Goal: Information Seeking & Learning: Learn about a topic

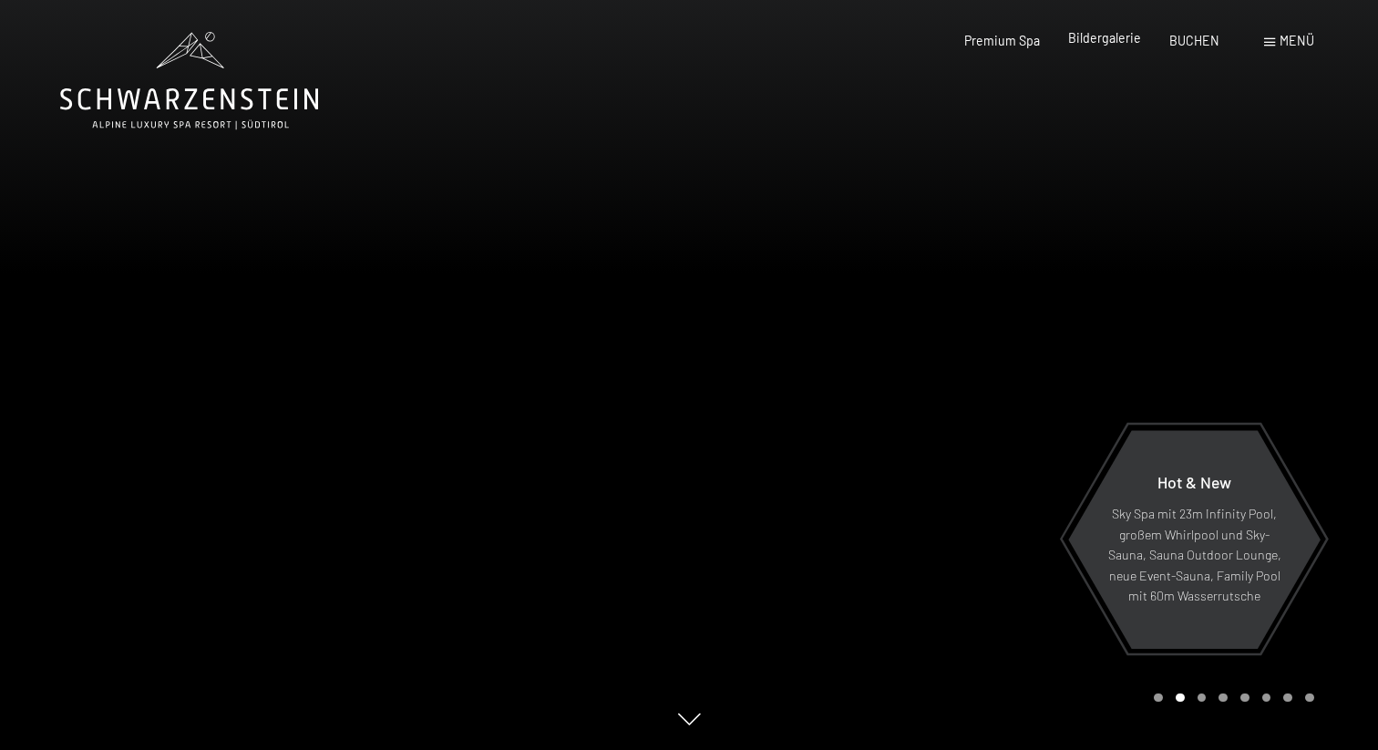
click at [1085, 44] on span "Bildergalerie" at bounding box center [1104, 37] width 73 height 15
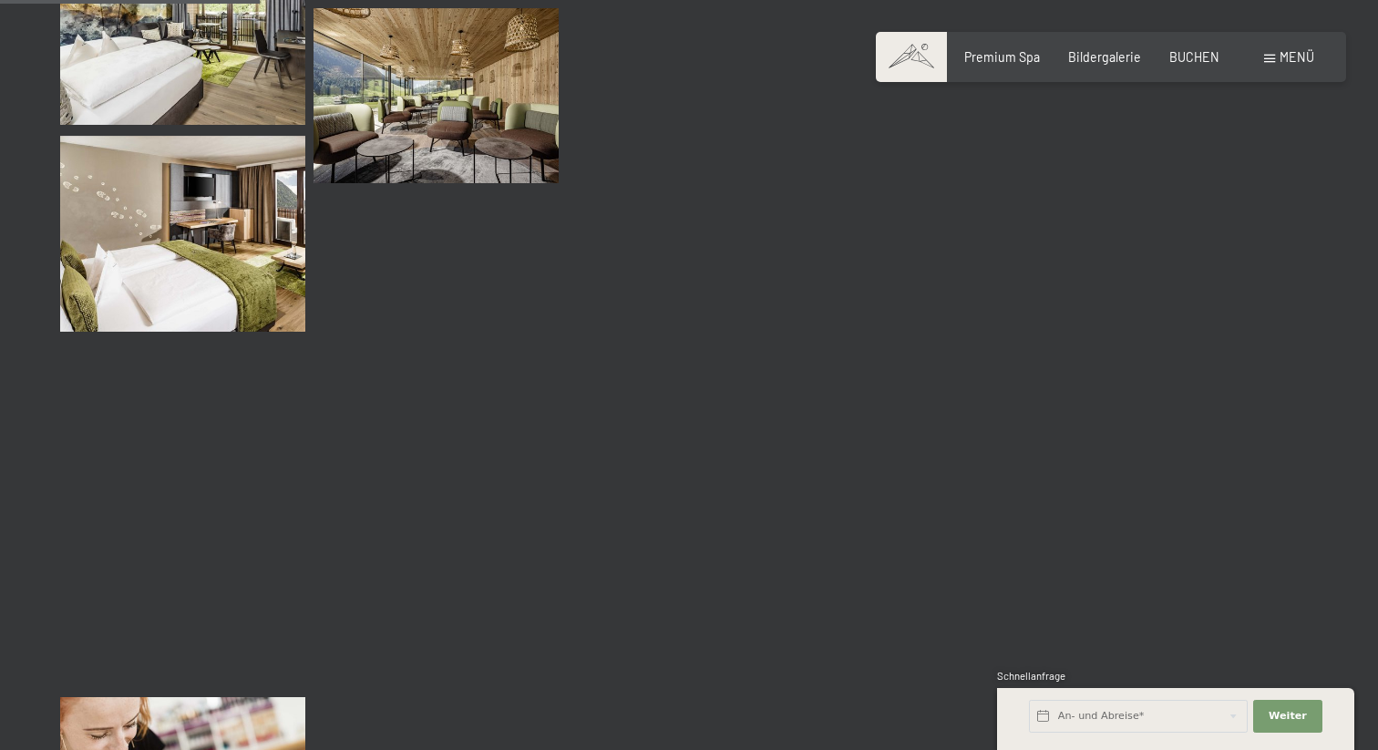
scroll to position [3657, 0]
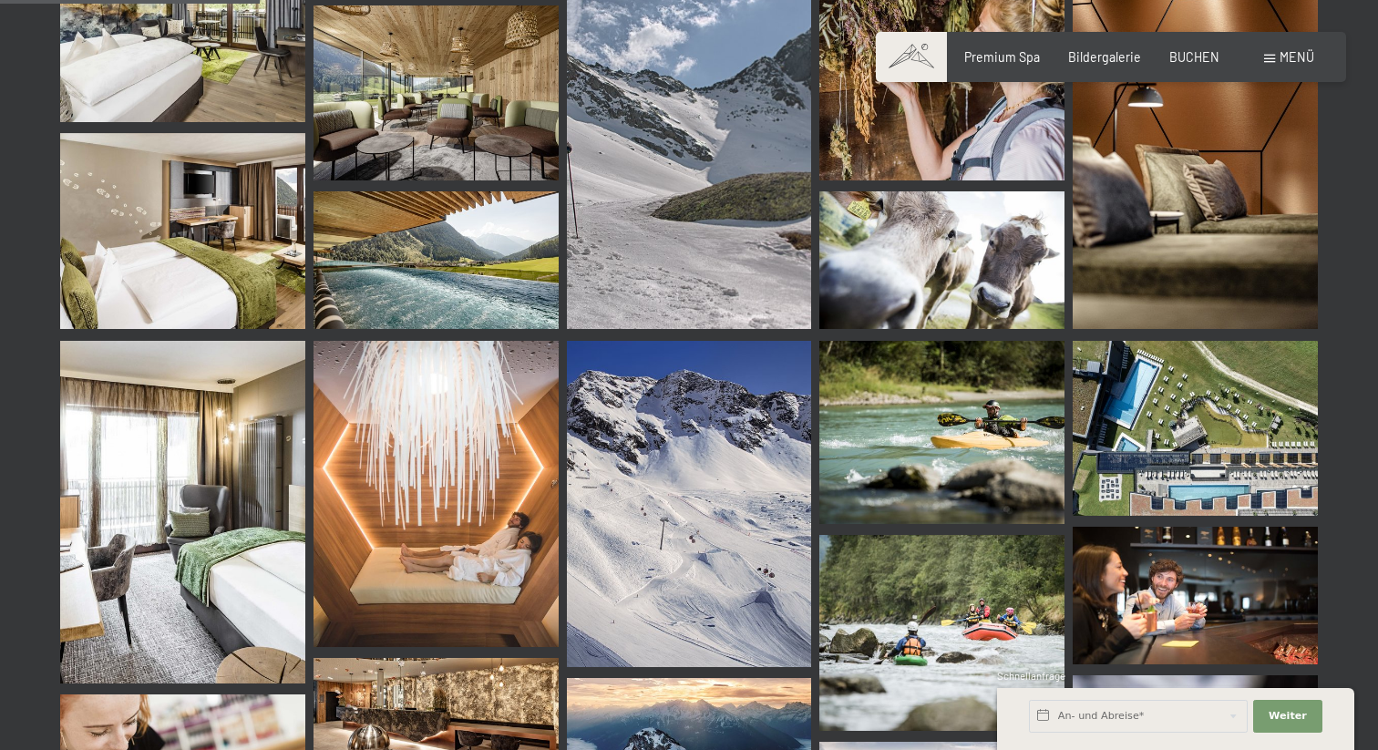
click at [494, 241] on img at bounding box center [436, 260] width 245 height 138
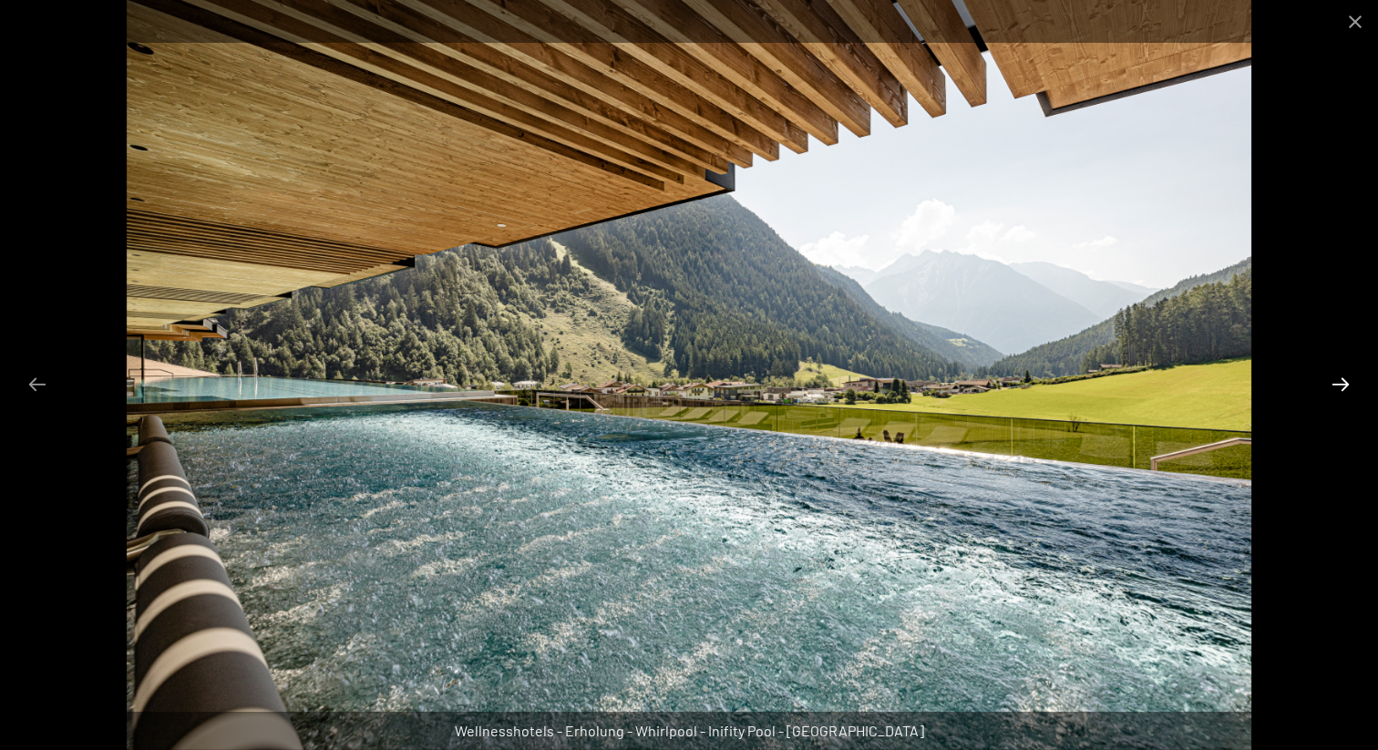
click at [1352, 389] on button "Next slide" at bounding box center [1341, 384] width 38 height 36
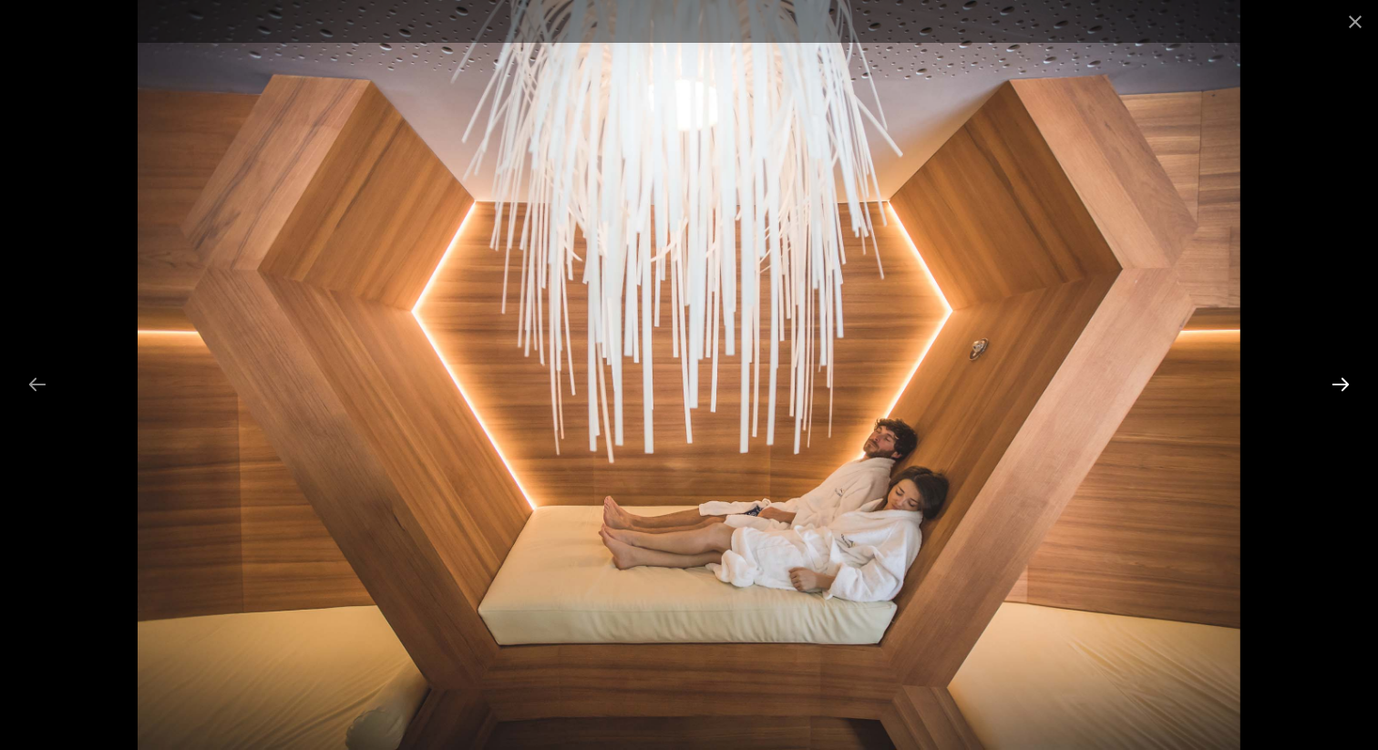
click at [1352, 389] on button "Next slide" at bounding box center [1341, 384] width 38 height 36
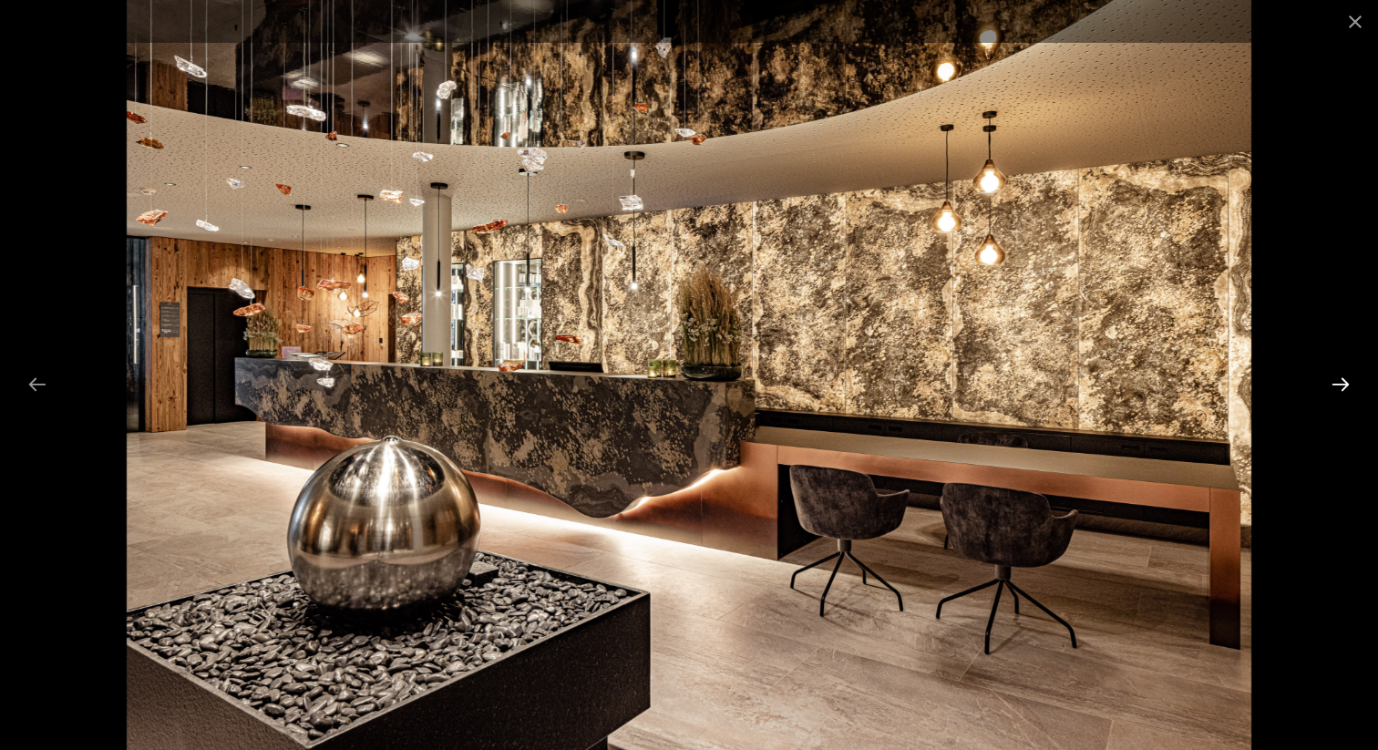
click at [1350, 386] on button "Next slide" at bounding box center [1341, 384] width 38 height 36
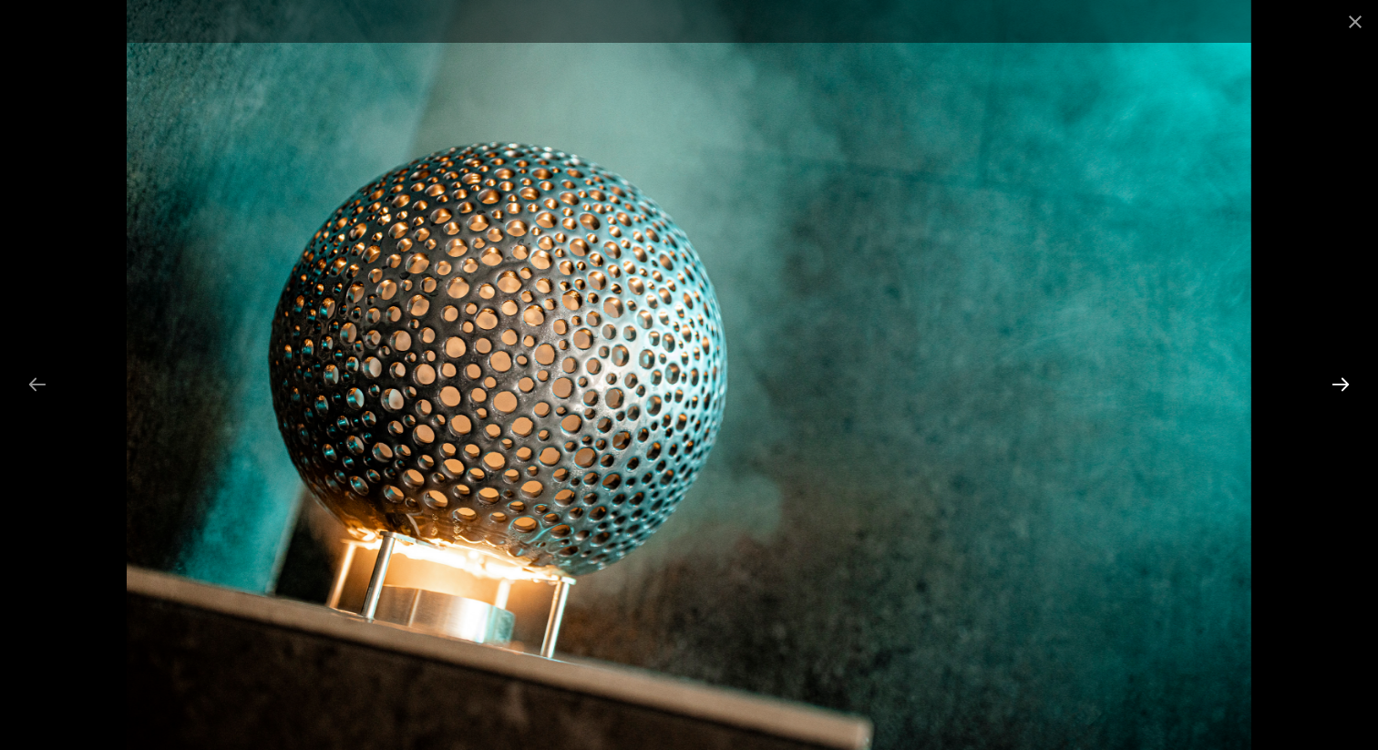
click at [1350, 386] on button "Next slide" at bounding box center [1341, 384] width 38 height 36
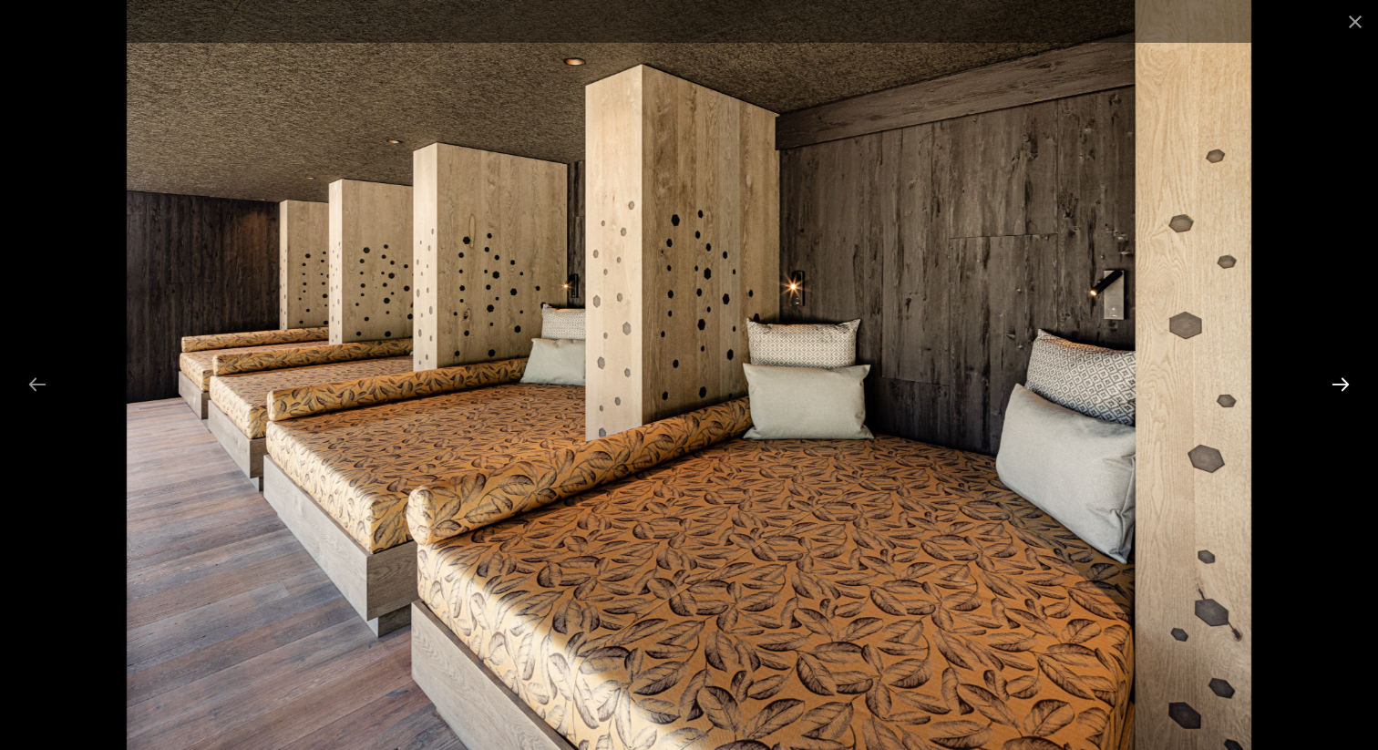
click at [1347, 385] on button "Next slide" at bounding box center [1341, 384] width 38 height 36
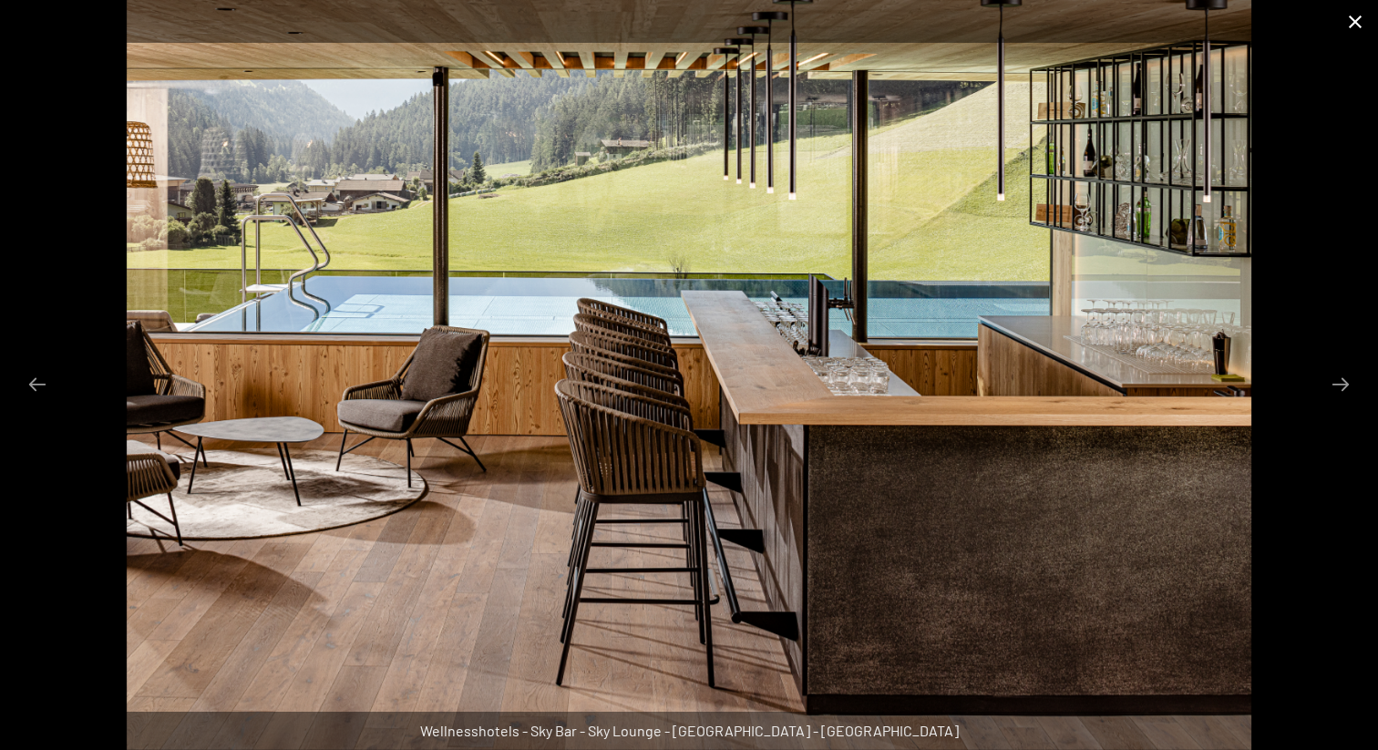
click at [1359, 25] on button "Close gallery" at bounding box center [1356, 21] width 46 height 43
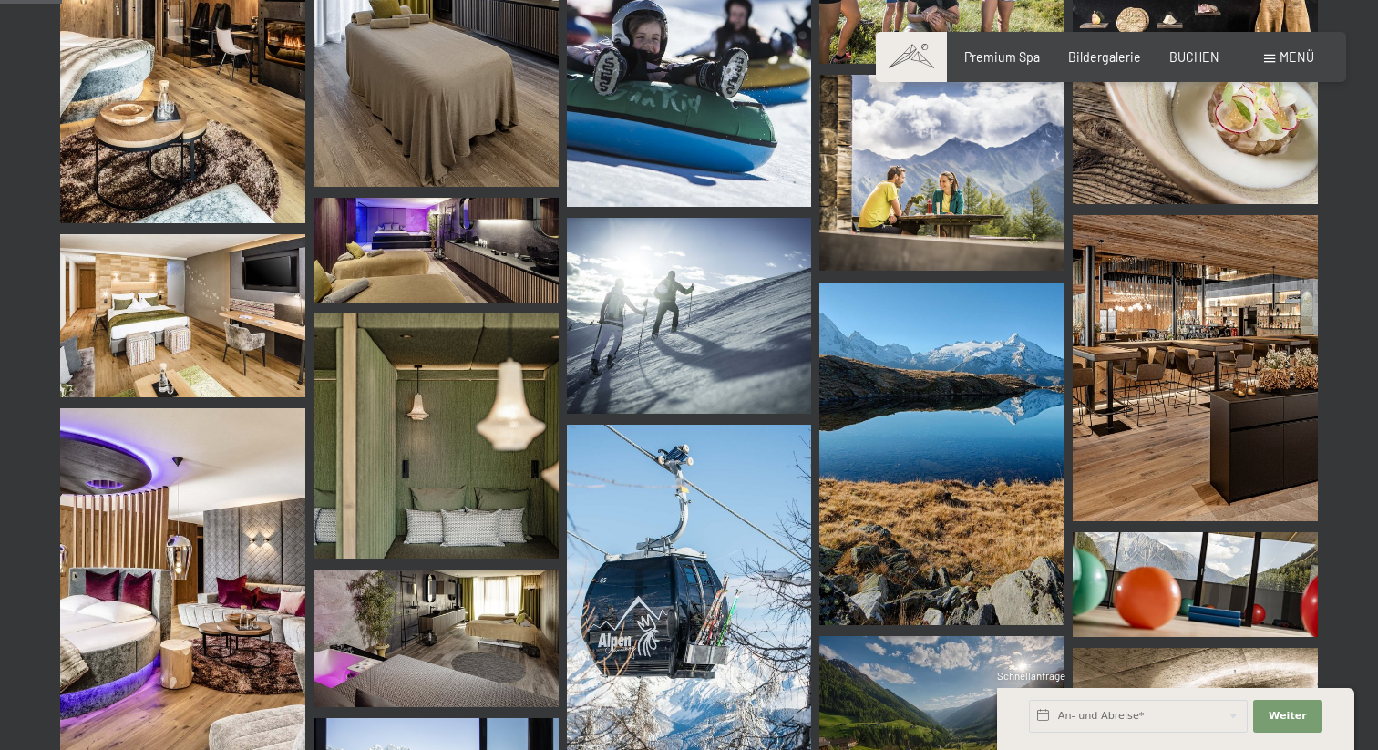
scroll to position [217, 0]
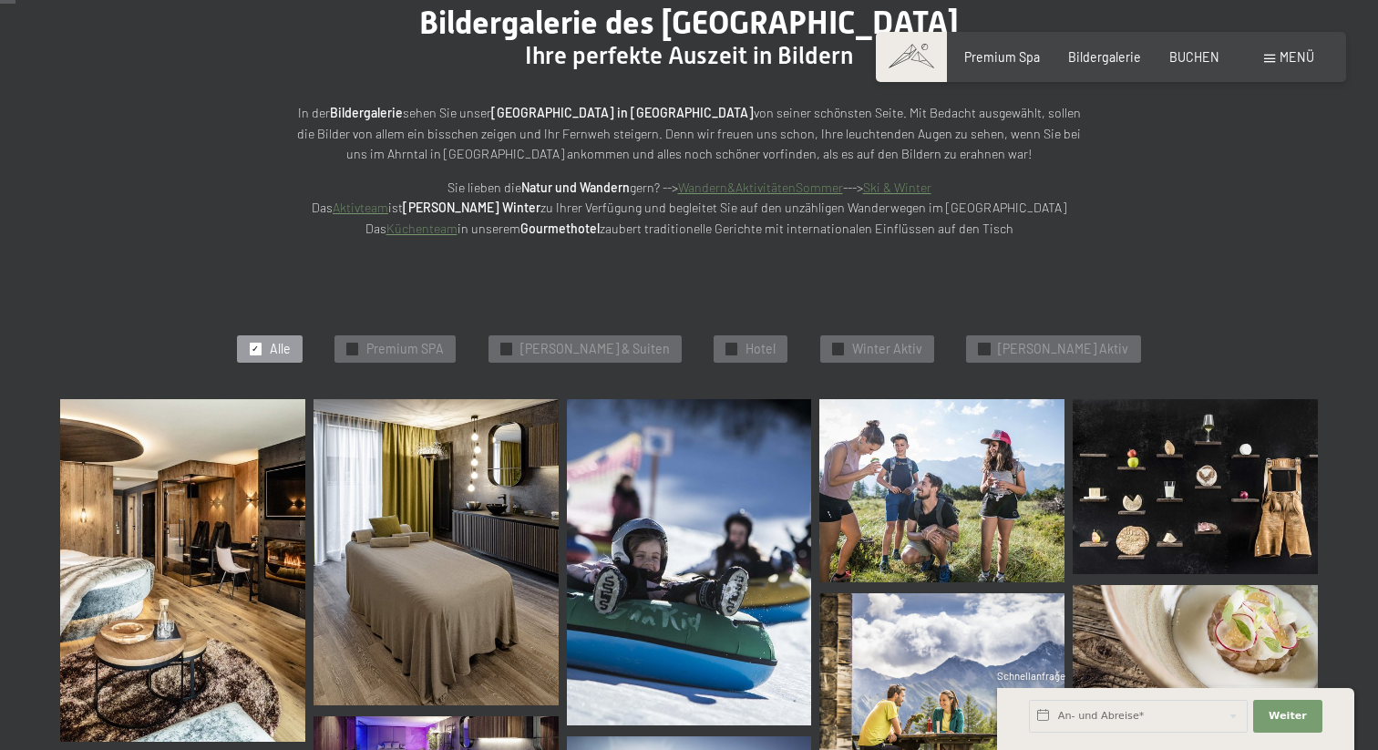
click at [1020, 67] on div "Buchen Anfragen Premium Spa Bildergalerie BUCHEN Menü DE IT EN Gutschein Bilder…" at bounding box center [1111, 57] width 406 height 18
click at [1016, 46] on span "Premium Spa" at bounding box center [1003, 53] width 76 height 15
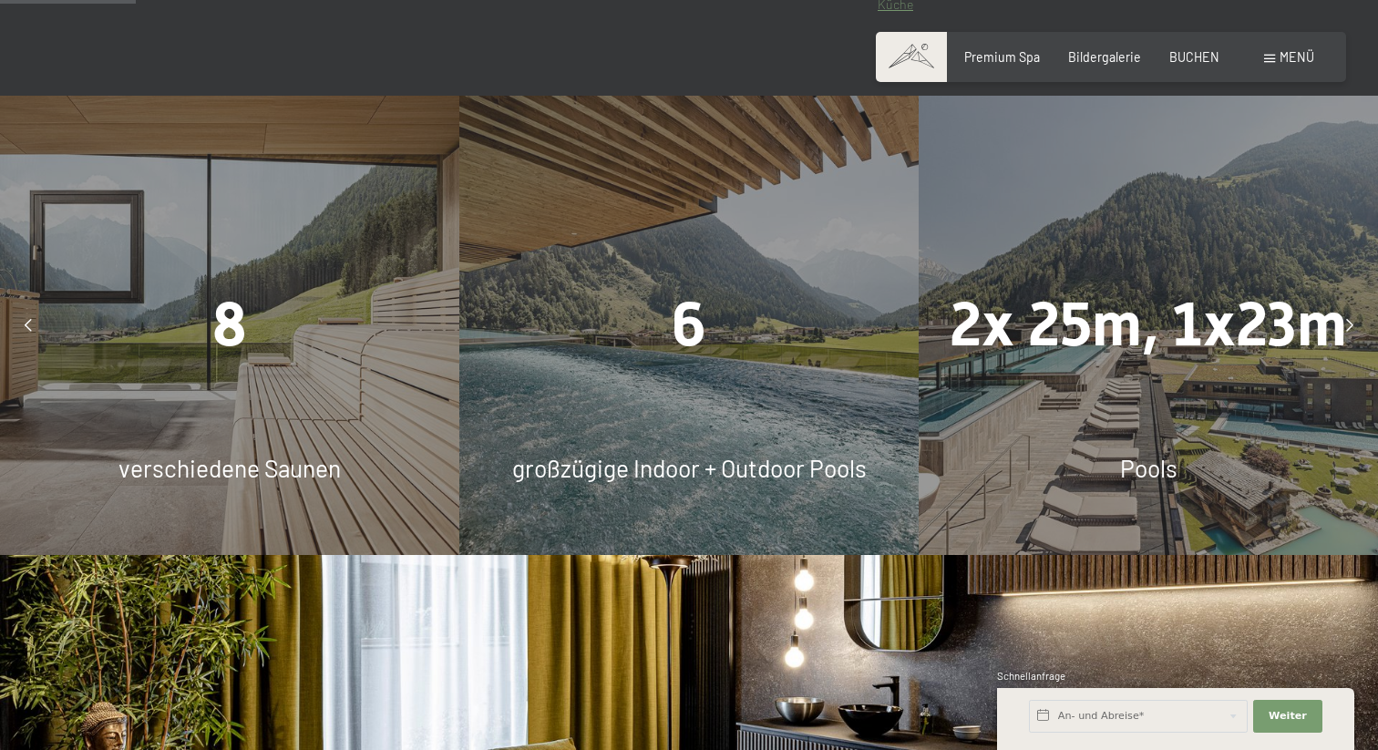
scroll to position [1138, 0]
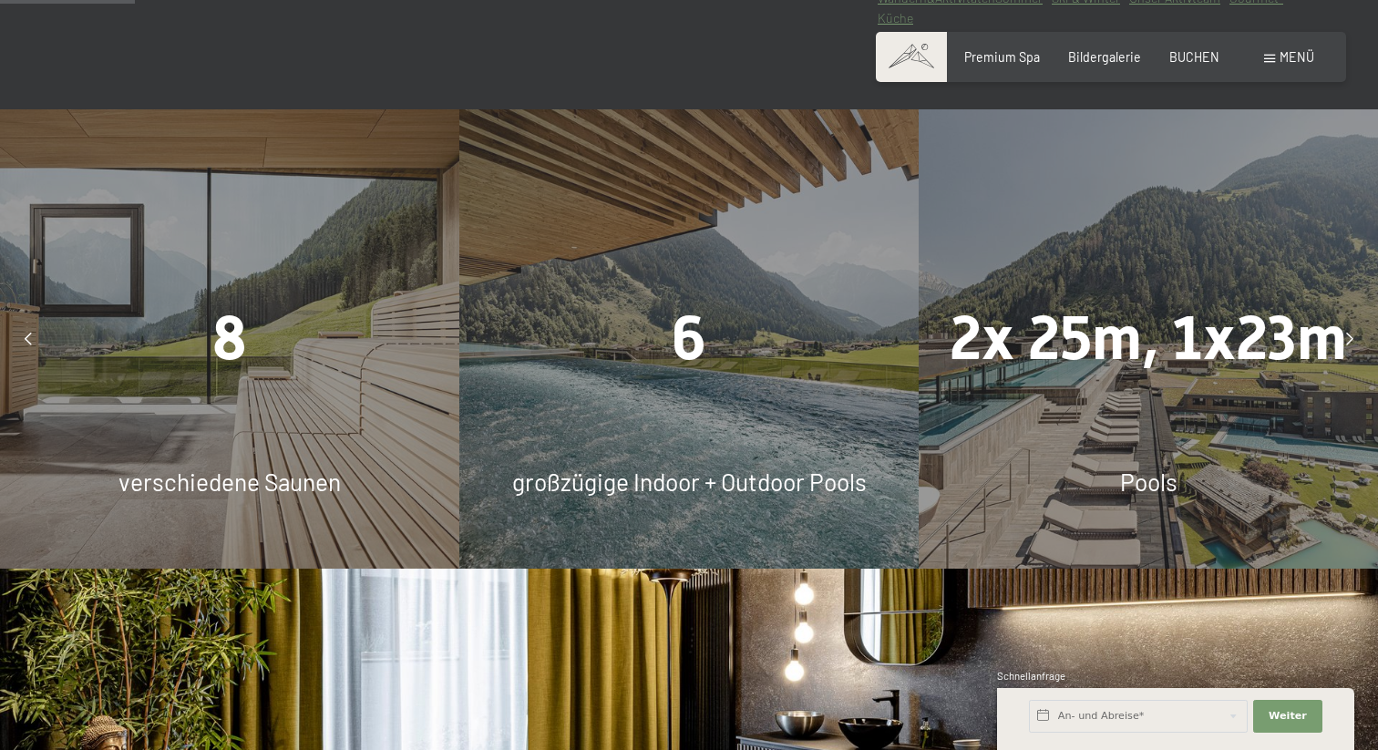
click at [26, 335] on icon at bounding box center [28, 339] width 7 height 13
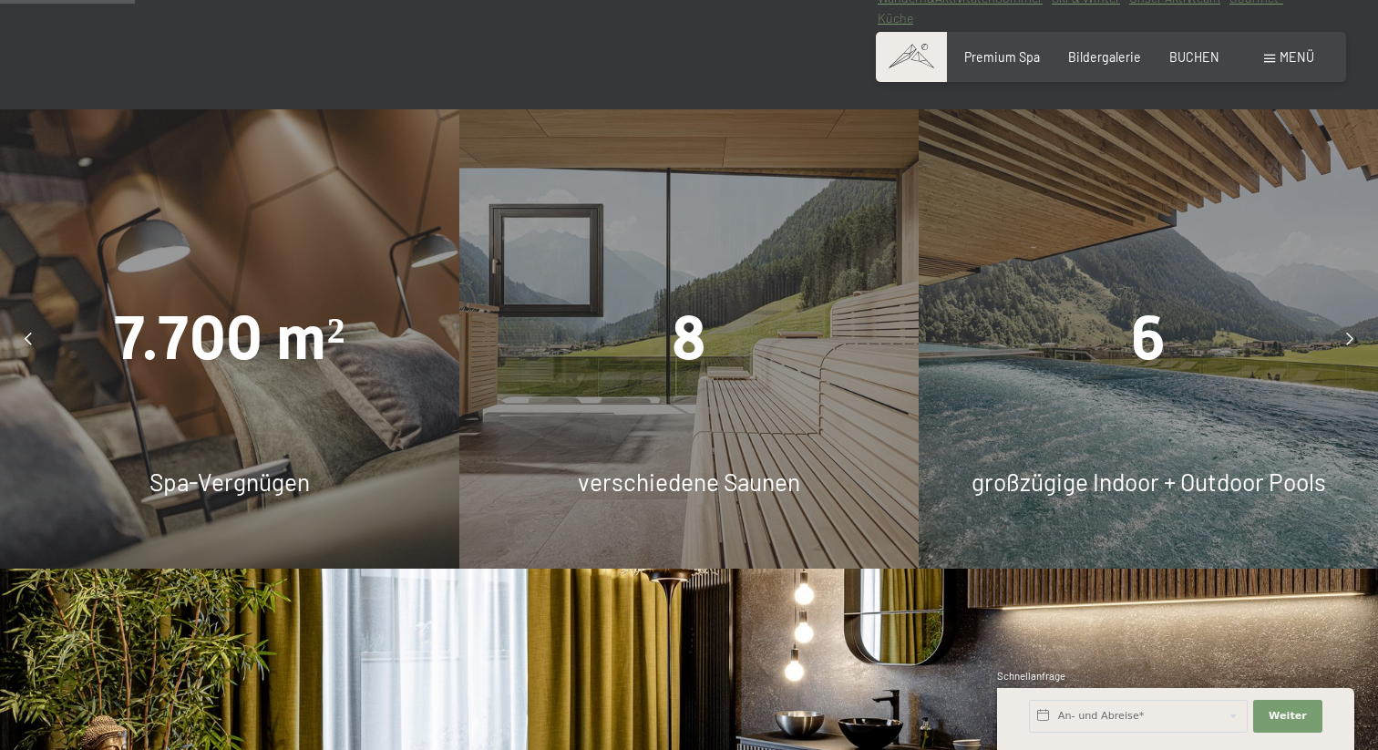
click at [686, 428] on div "8 verschiedene Saunen" at bounding box center [688, 338] width 459 height 459
click at [688, 360] on span "8" at bounding box center [689, 338] width 35 height 71
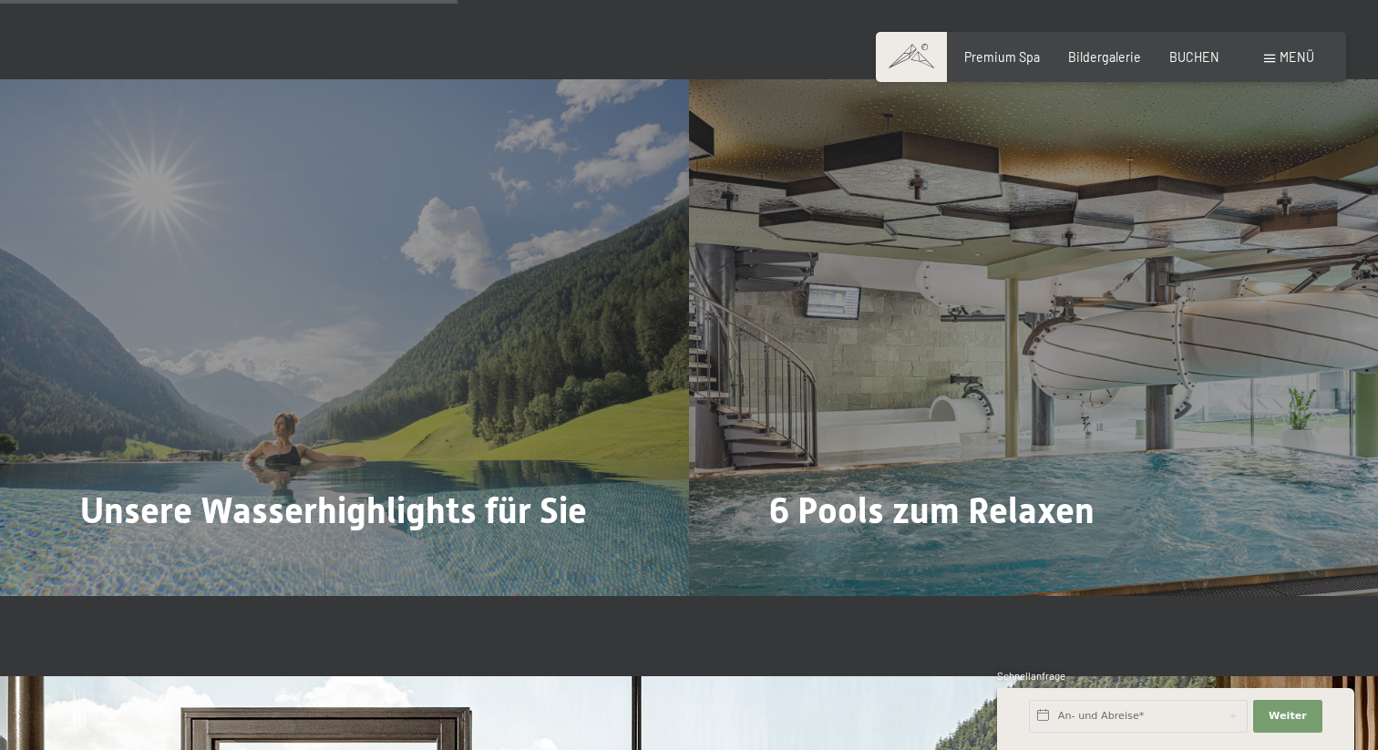
scroll to position [3863, 0]
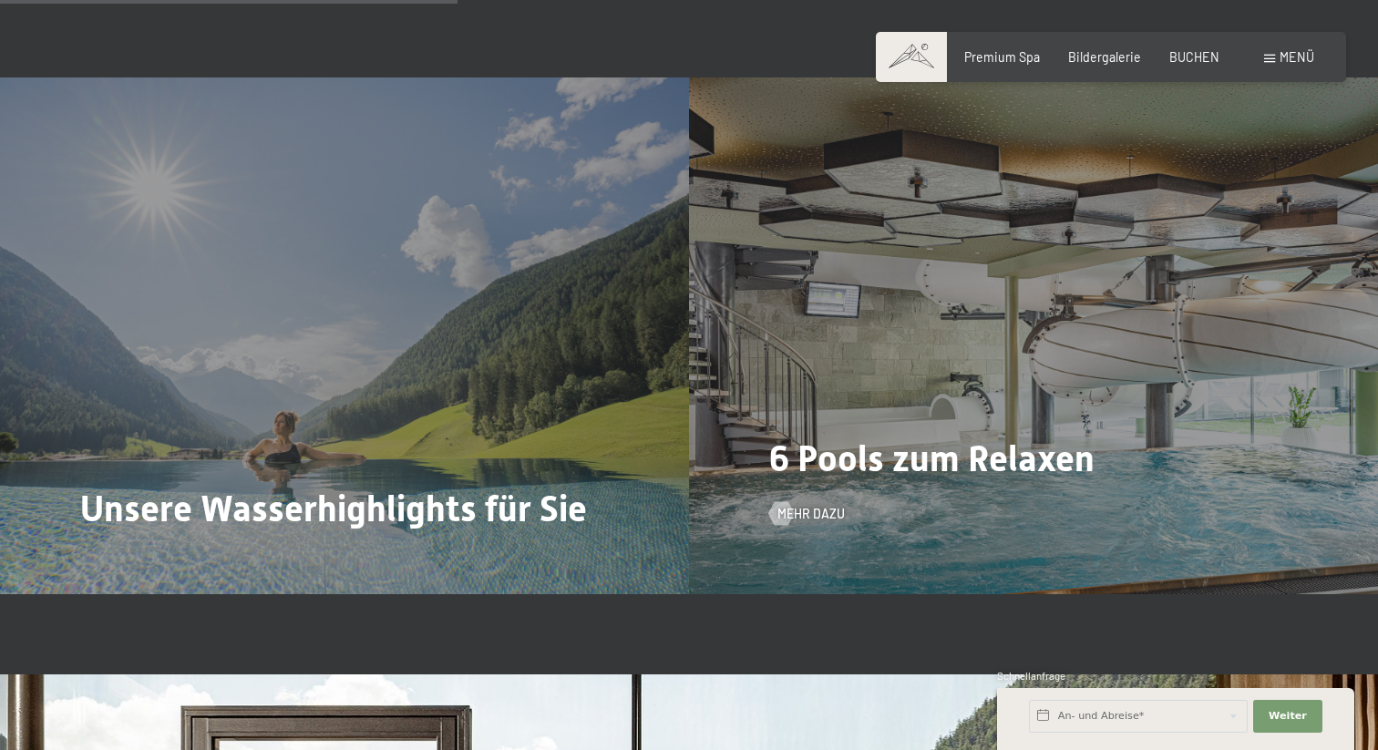
click at [919, 481] on div "6 Pools zum Relaxen Mehr dazu" at bounding box center [1033, 335] width 689 height 517
click at [923, 462] on span "6 Pools zum Relaxen" at bounding box center [931, 459] width 325 height 42
click at [802, 515] on span "Mehr dazu" at bounding box center [829, 514] width 67 height 18
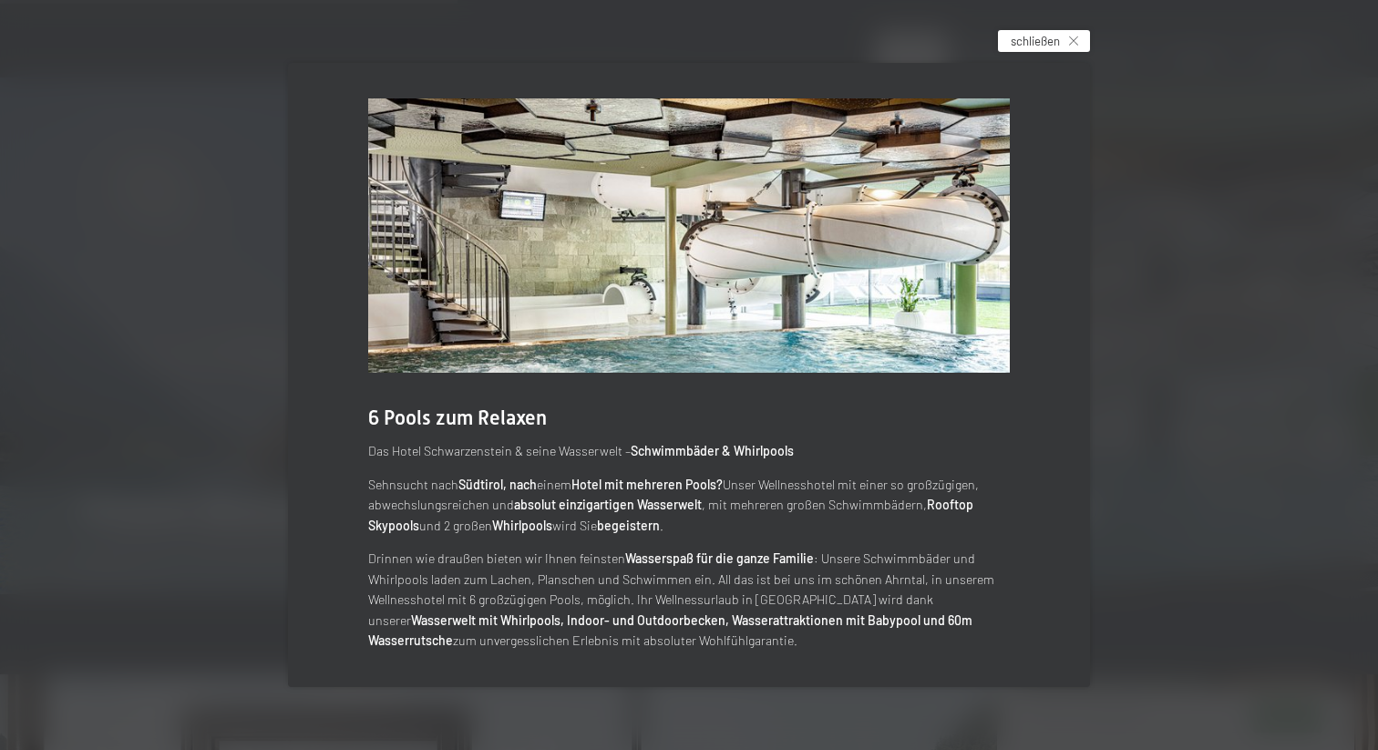
click at [1079, 34] on div "schließen" at bounding box center [1044, 41] width 92 height 22
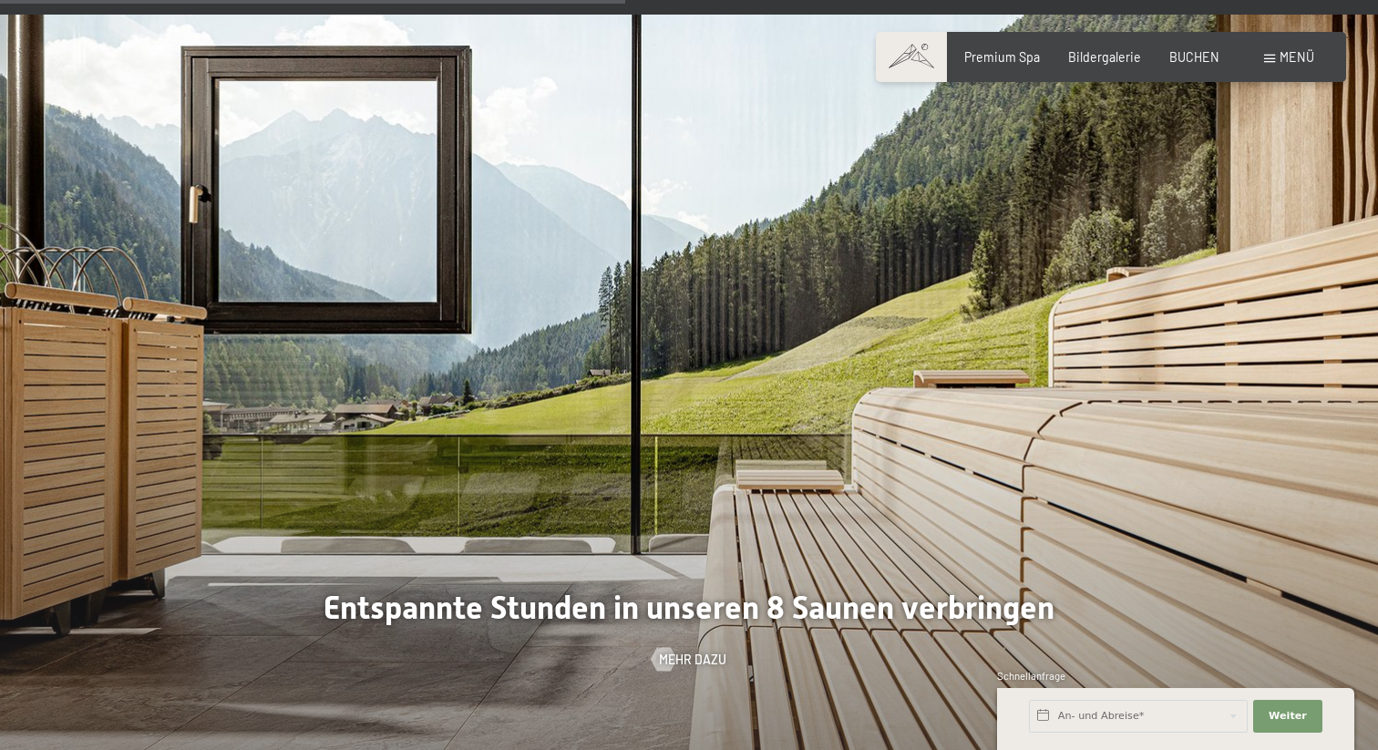
scroll to position [4522, 0]
click at [1279, 709] on span "Weiter" at bounding box center [1288, 716] width 38 height 15
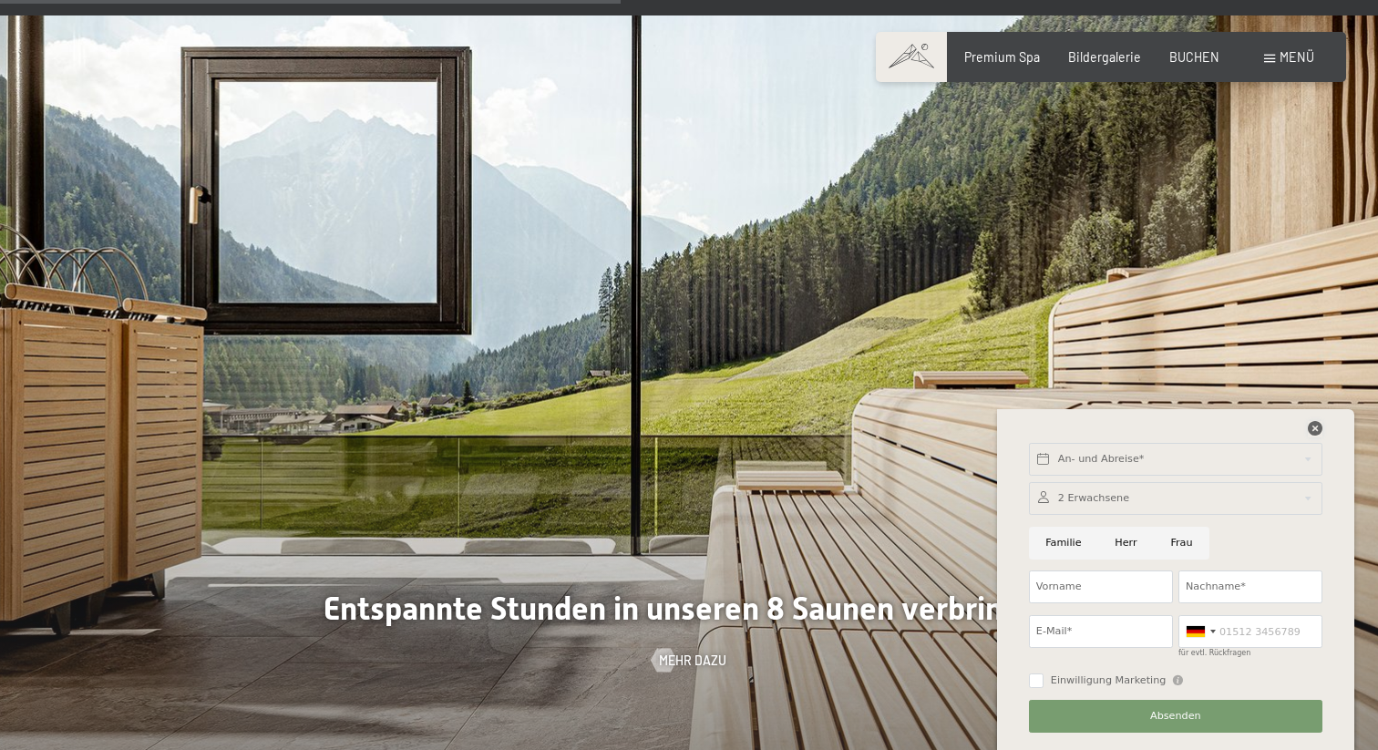
click at [1310, 432] on icon at bounding box center [1315, 428] width 15 height 15
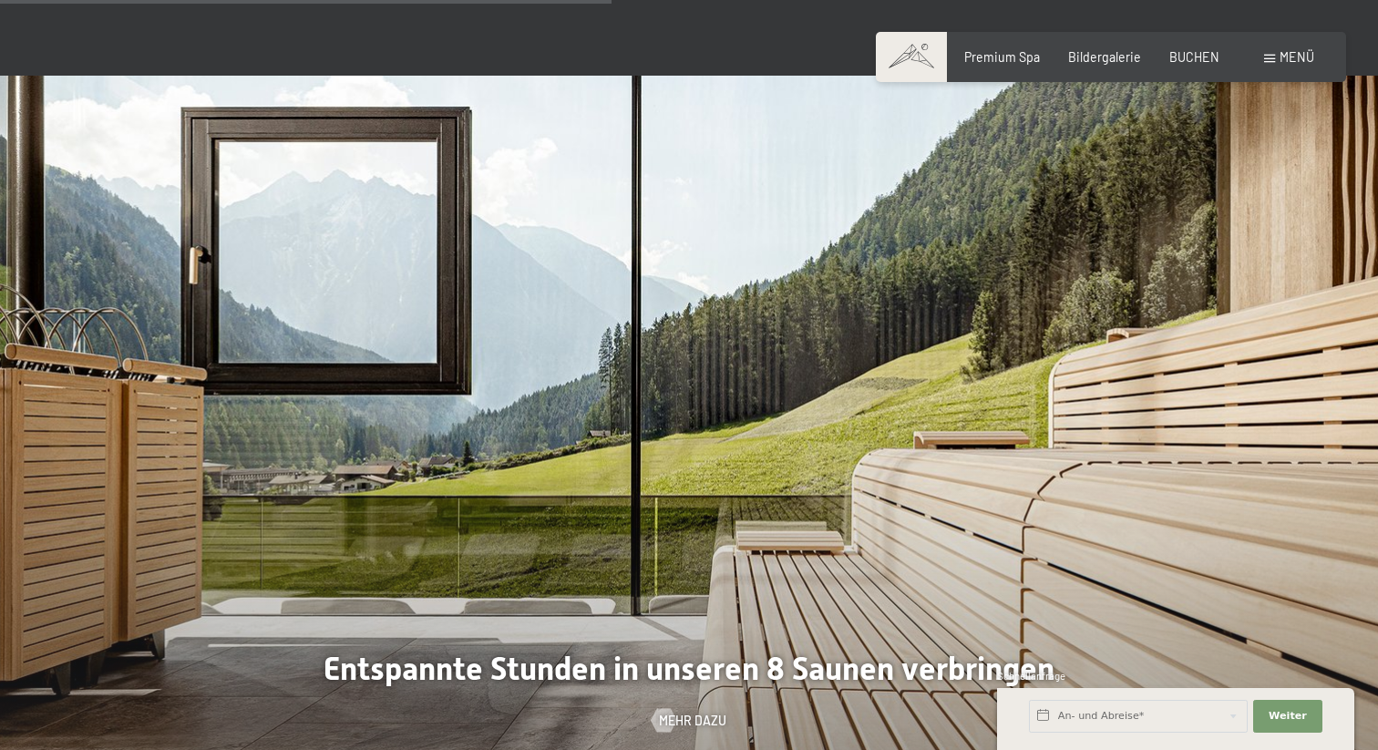
scroll to position [4456, 0]
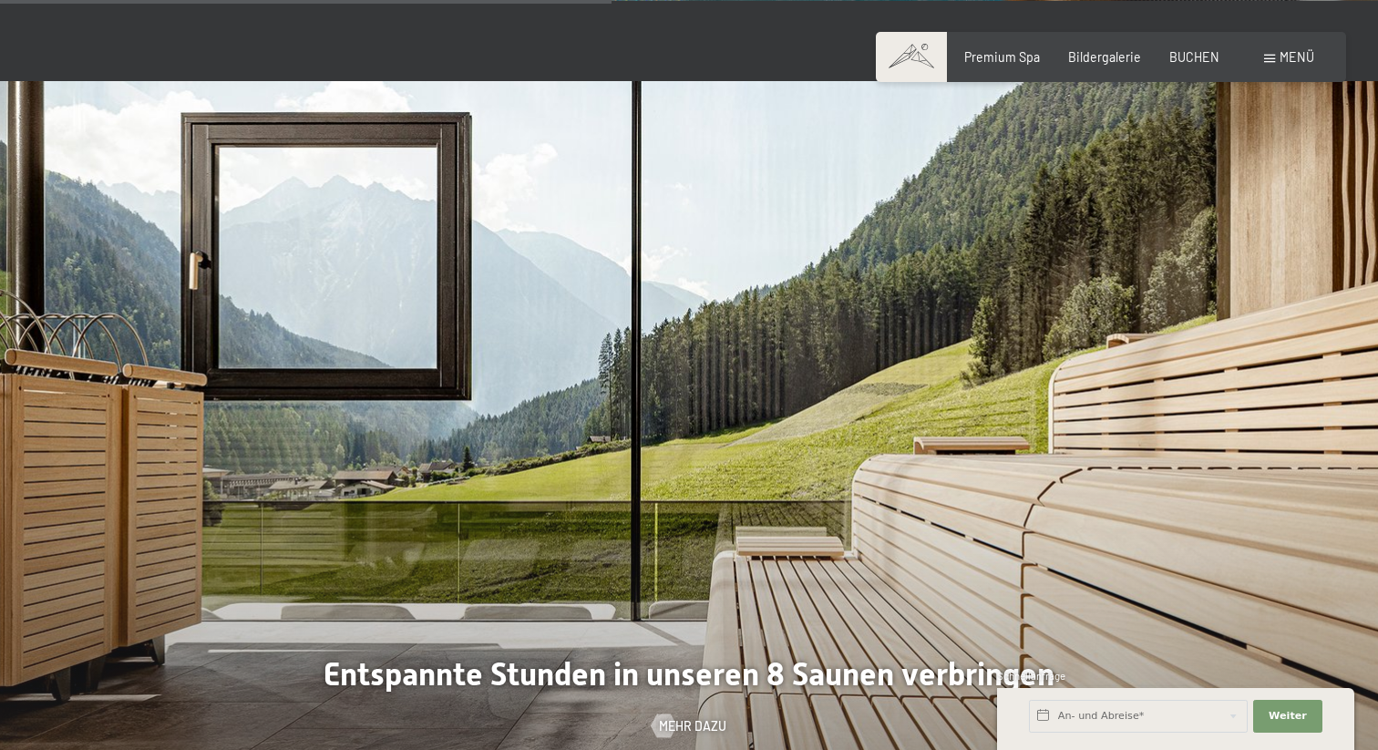
click at [1271, 66] on div "Menü" at bounding box center [1290, 57] width 50 height 18
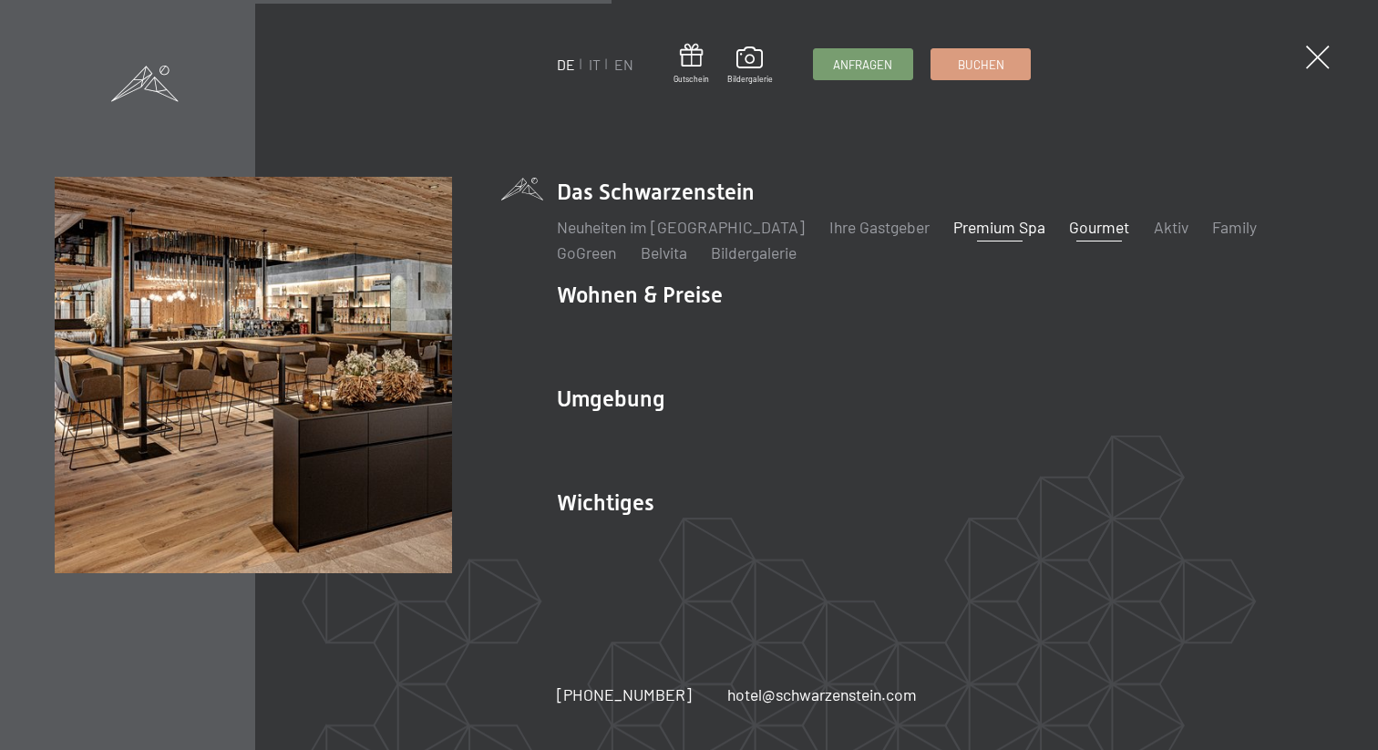
click at [1069, 226] on link "Gourmet" at bounding box center [1099, 227] width 60 height 20
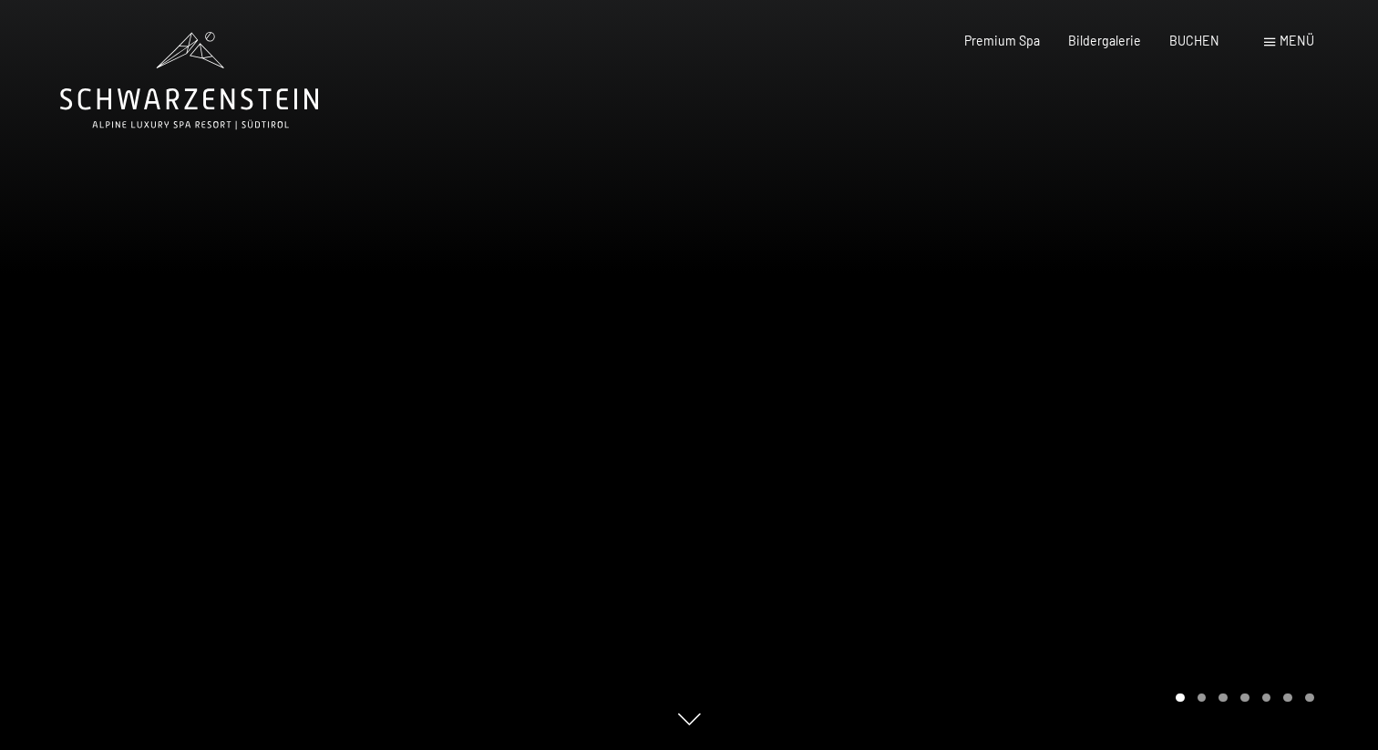
click at [1260, 448] on div at bounding box center [1033, 375] width 689 height 750
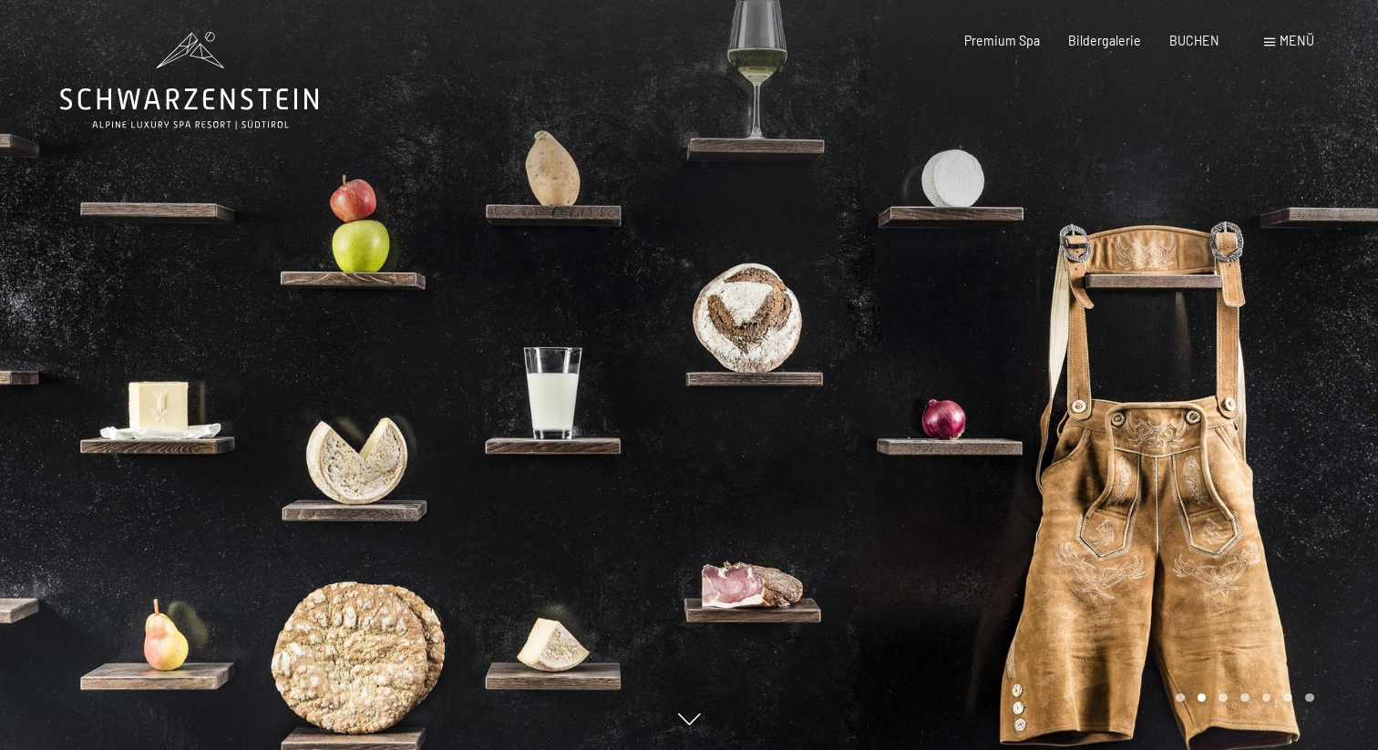
click at [1242, 430] on div at bounding box center [1033, 375] width 689 height 750
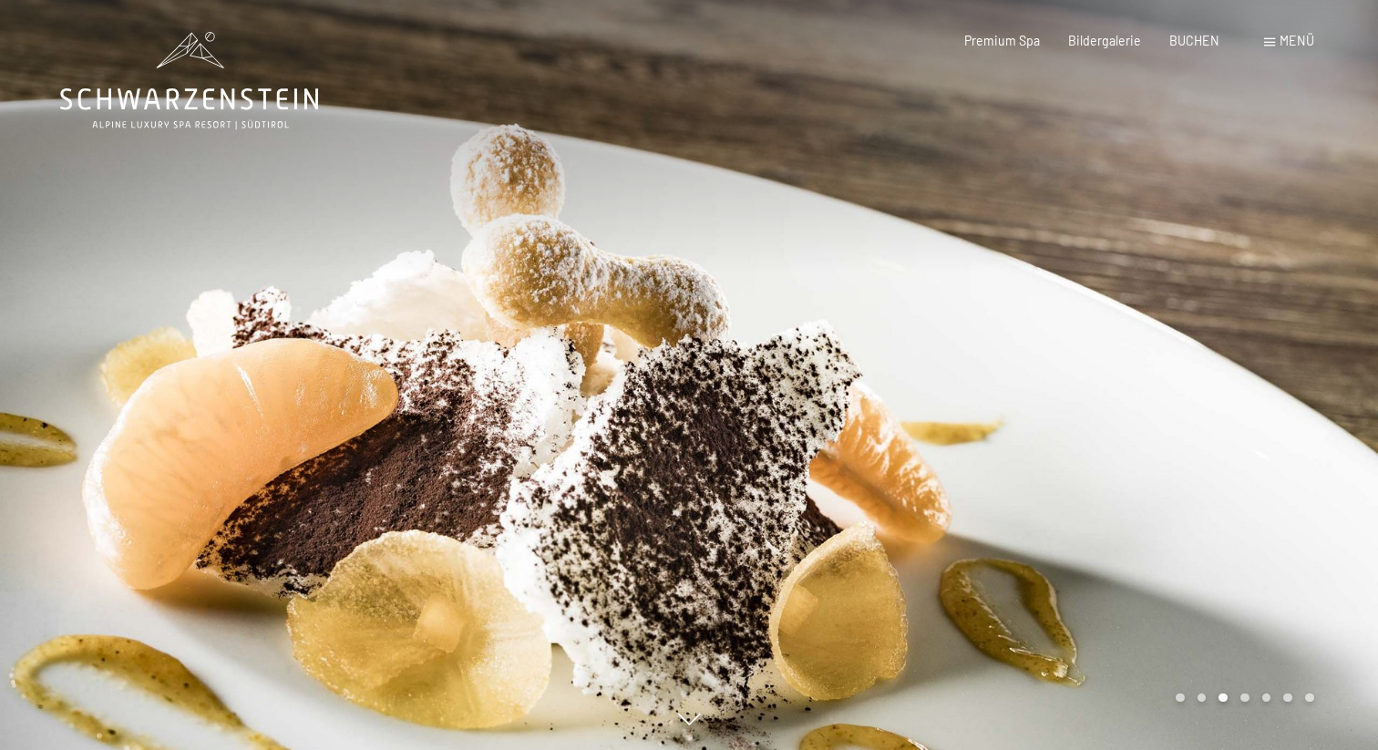
click at [1242, 430] on div at bounding box center [1033, 375] width 689 height 750
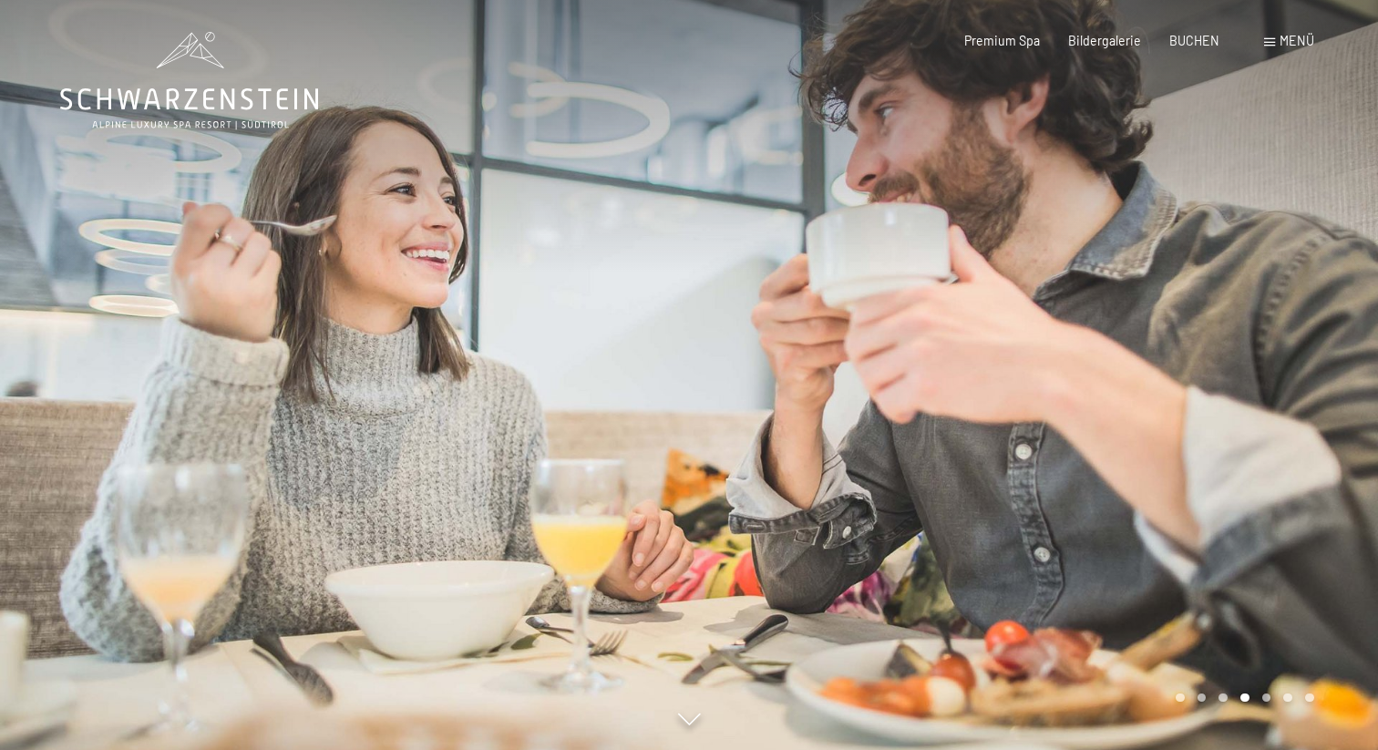
click at [1242, 430] on div at bounding box center [1033, 375] width 689 height 750
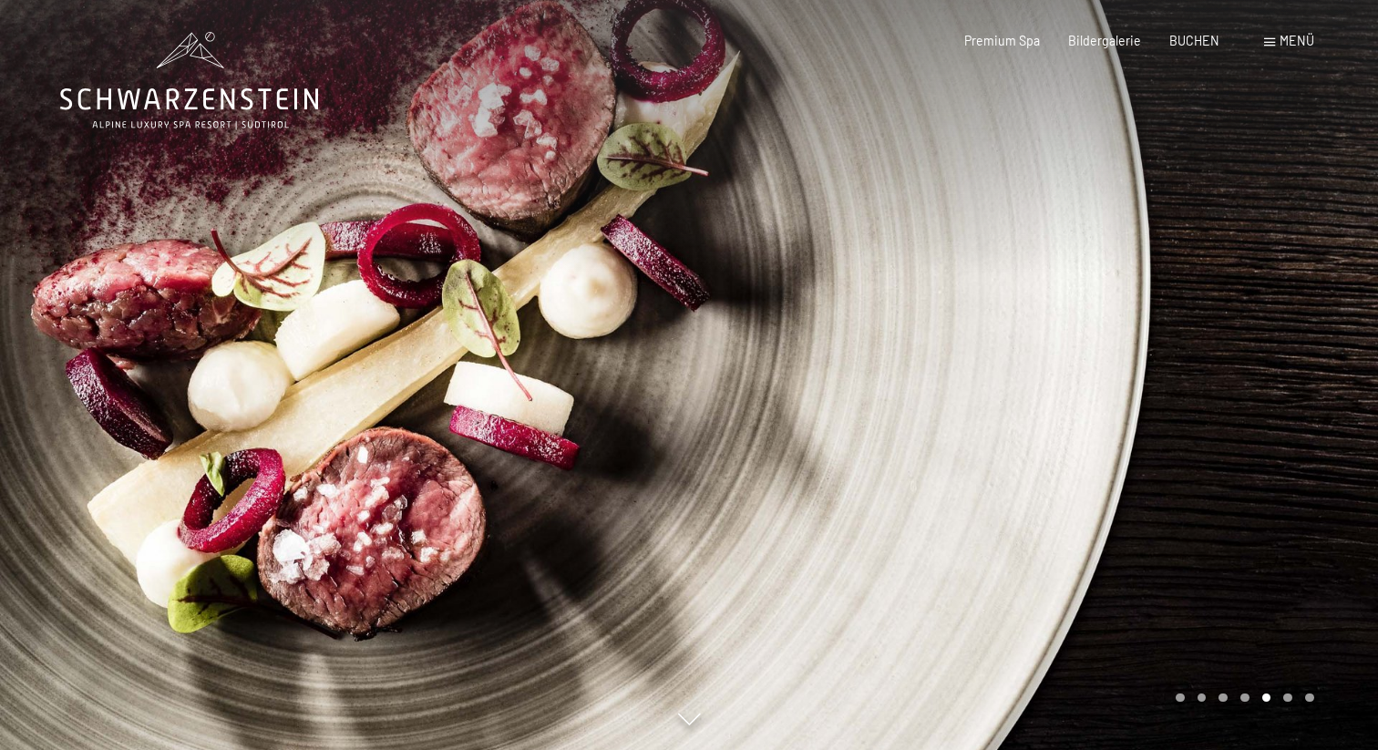
click at [1239, 422] on div at bounding box center [1033, 375] width 689 height 750
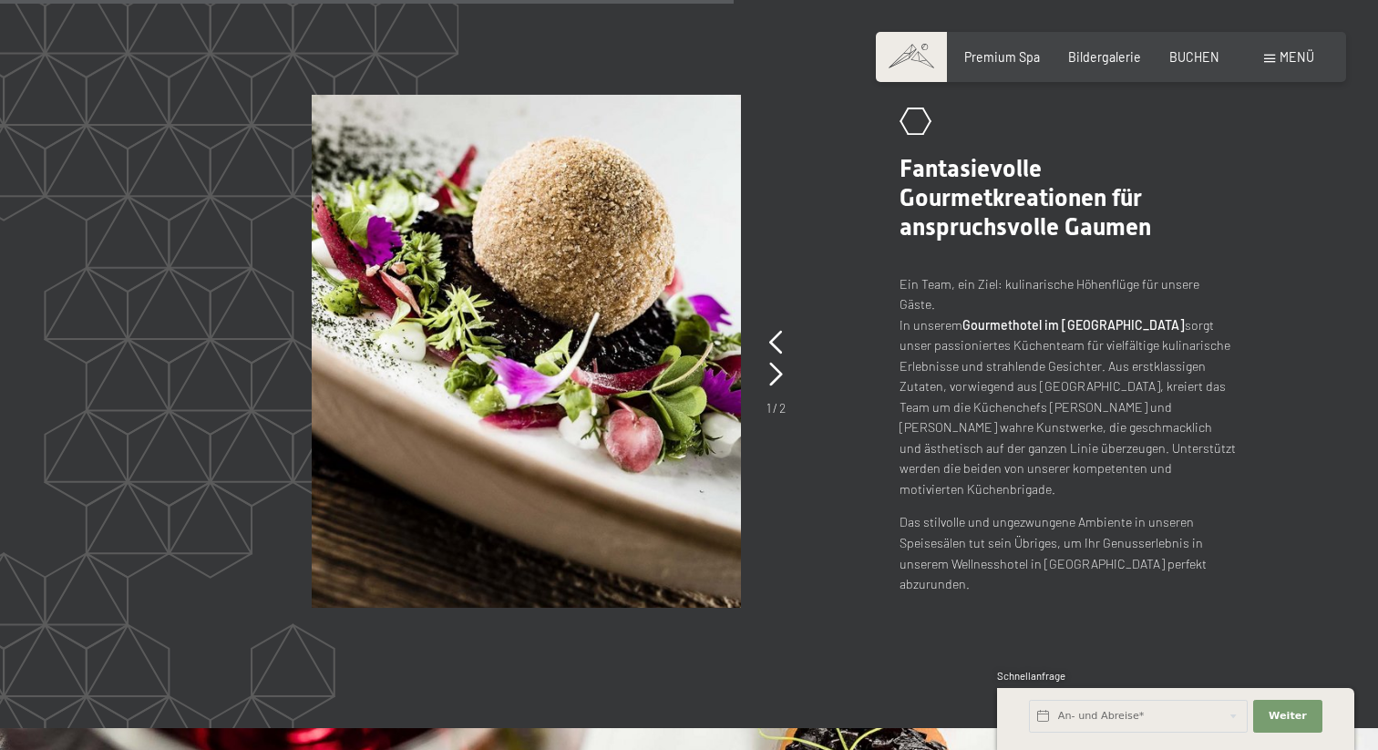
scroll to position [3159, 0]
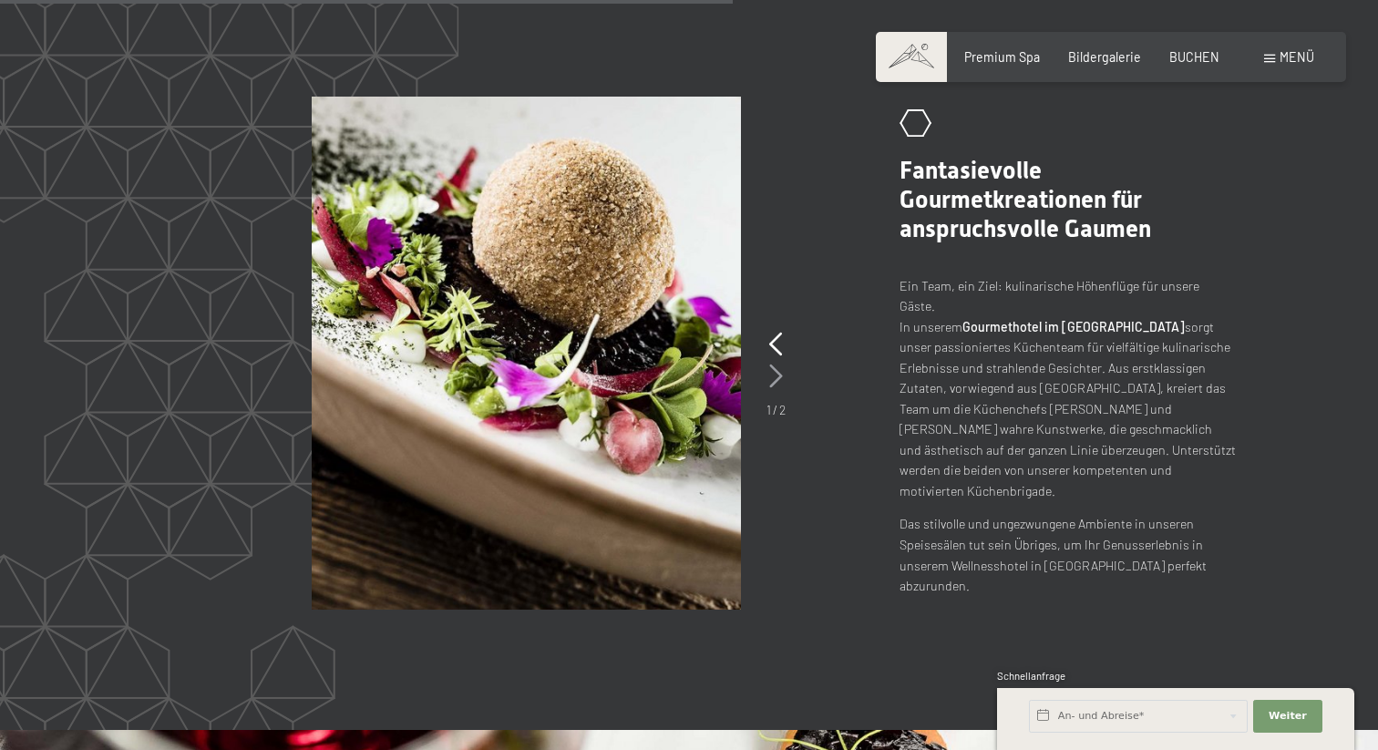
click at [773, 372] on icon at bounding box center [776, 377] width 14 height 24
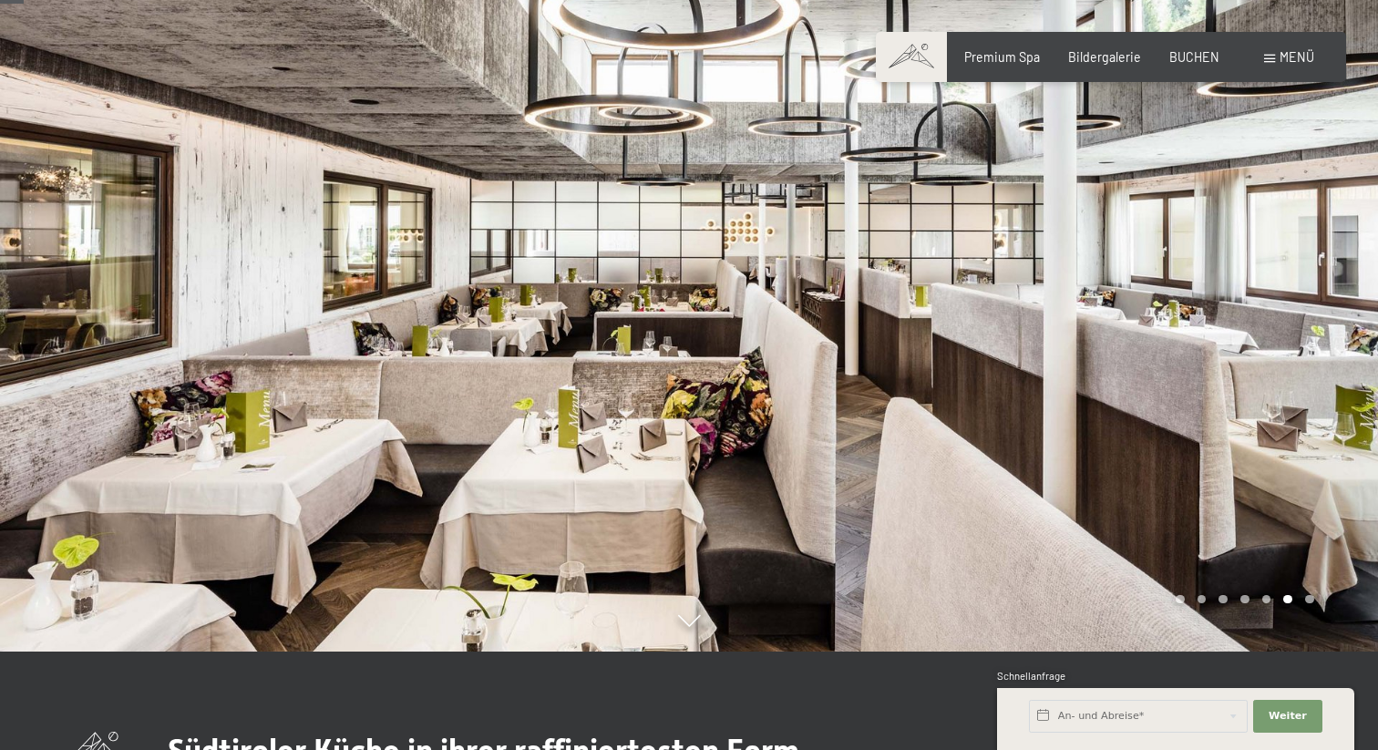
scroll to position [0, 0]
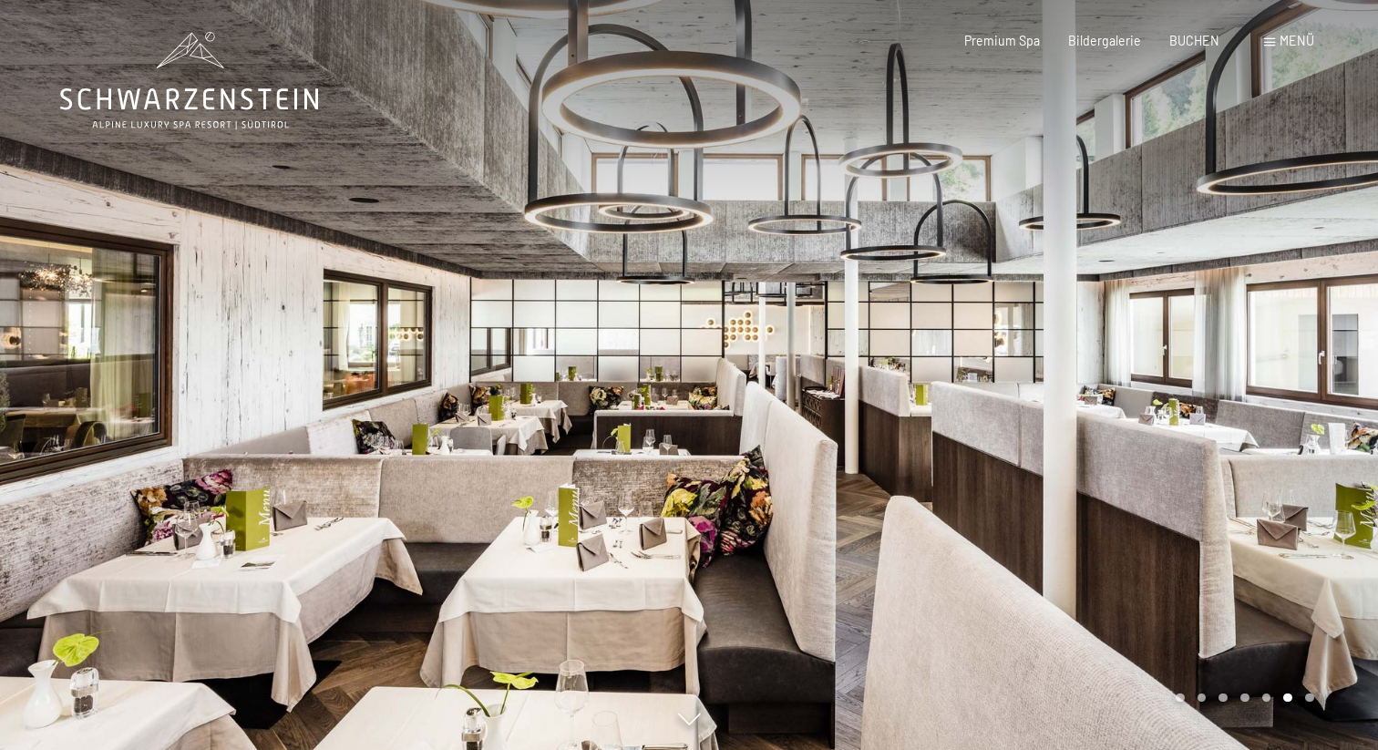
click at [236, 97] on icon at bounding box center [189, 81] width 258 height 98
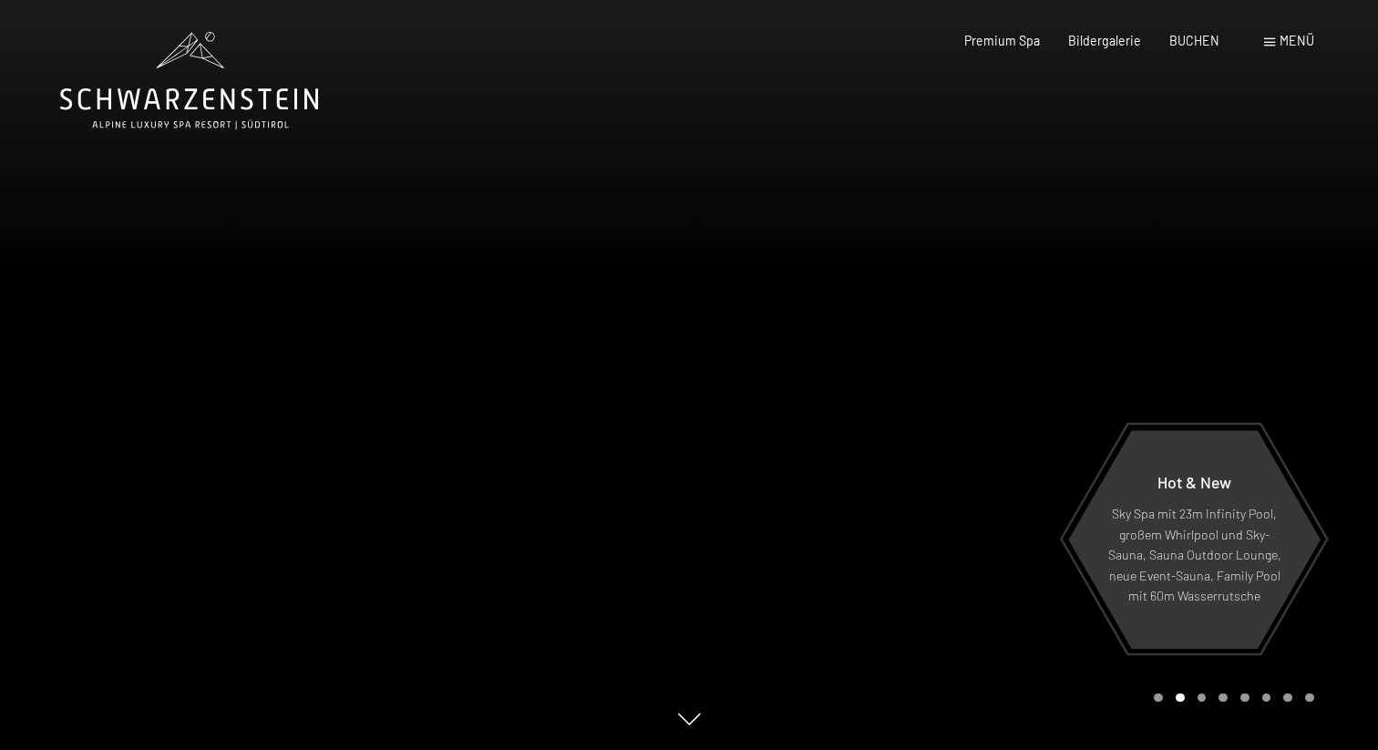
click at [1265, 46] on div "Menü" at bounding box center [1290, 41] width 50 height 18
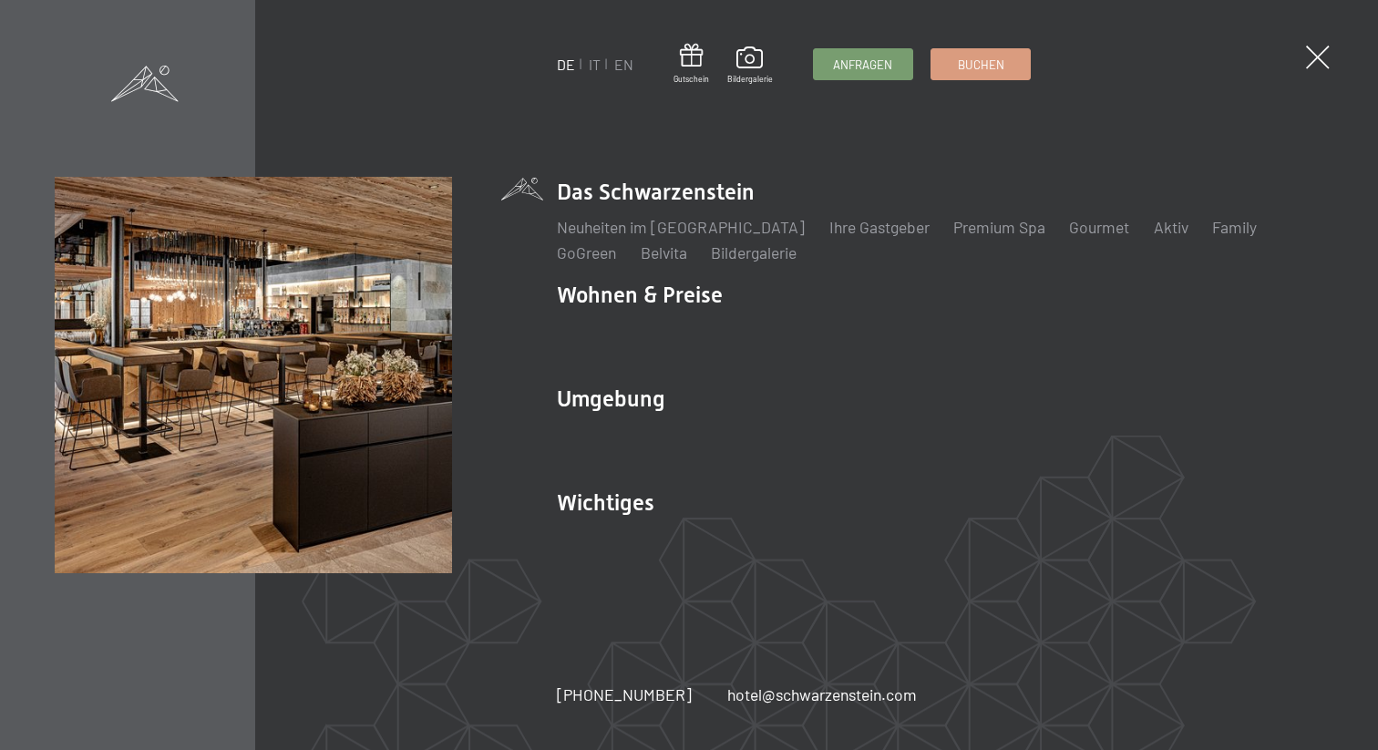
click at [678, 193] on li "Das Schwarzenstein Neuheiten im Schwarzenstein Ihre Gastgeber Premium Spa Gourm…" at bounding box center [940, 221] width 766 height 88
click at [643, 230] on link "Neuheiten im [GEOGRAPHIC_DATA]" at bounding box center [681, 227] width 248 height 20
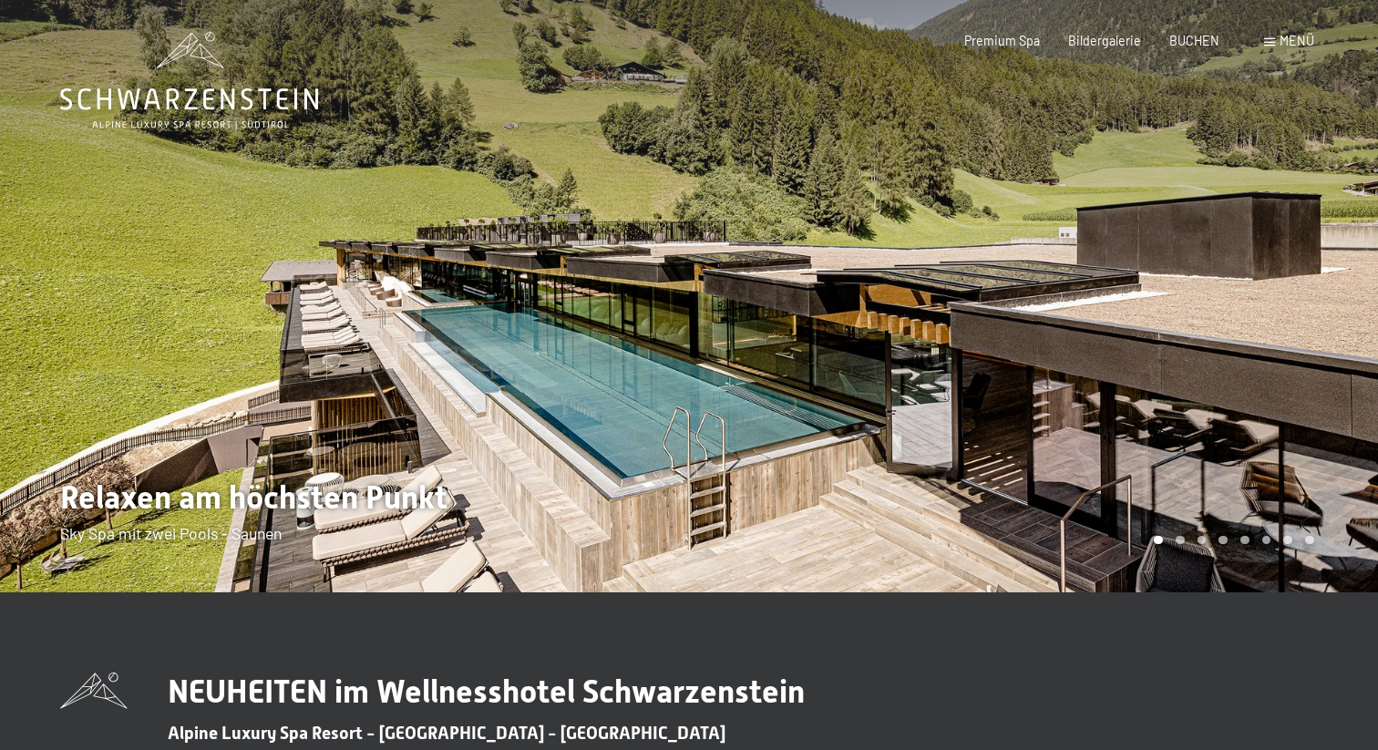
click at [1286, 361] on div at bounding box center [1033, 296] width 689 height 593
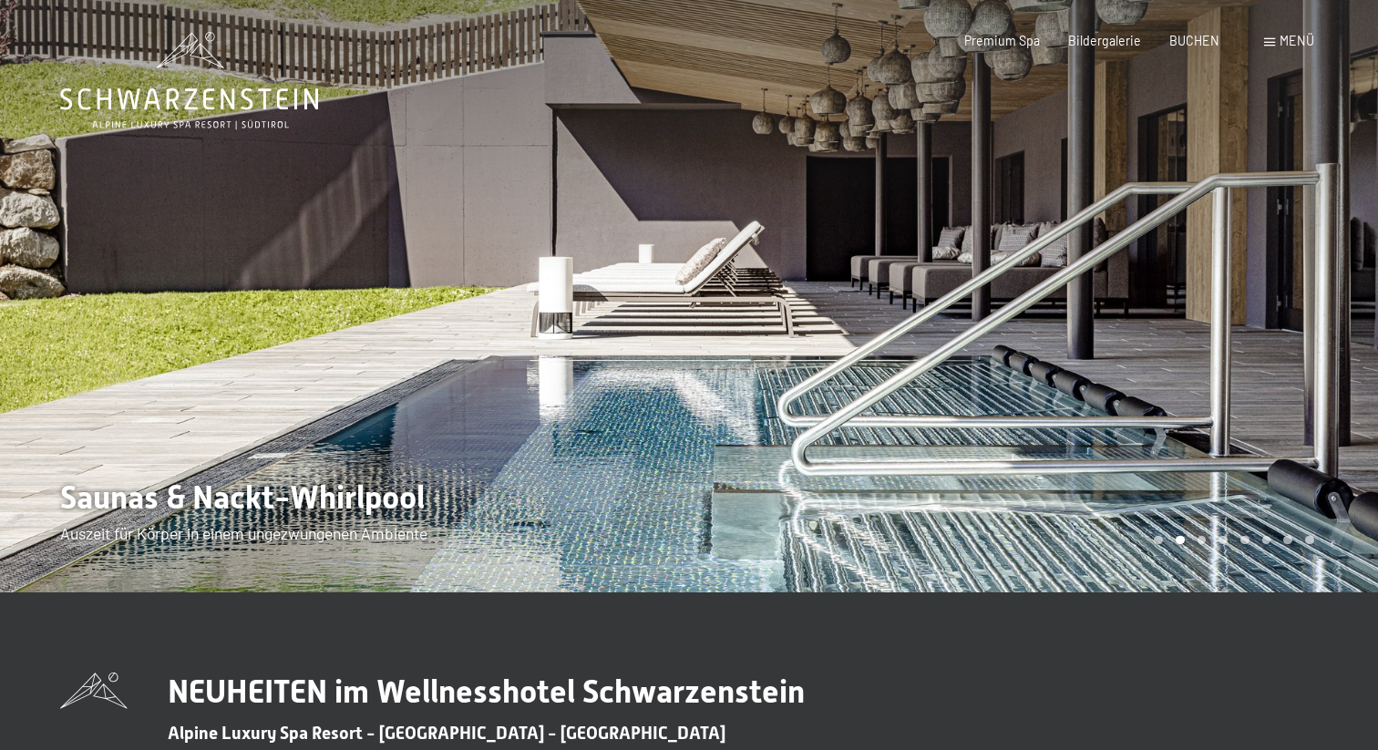
click at [83, 282] on div at bounding box center [344, 296] width 689 height 593
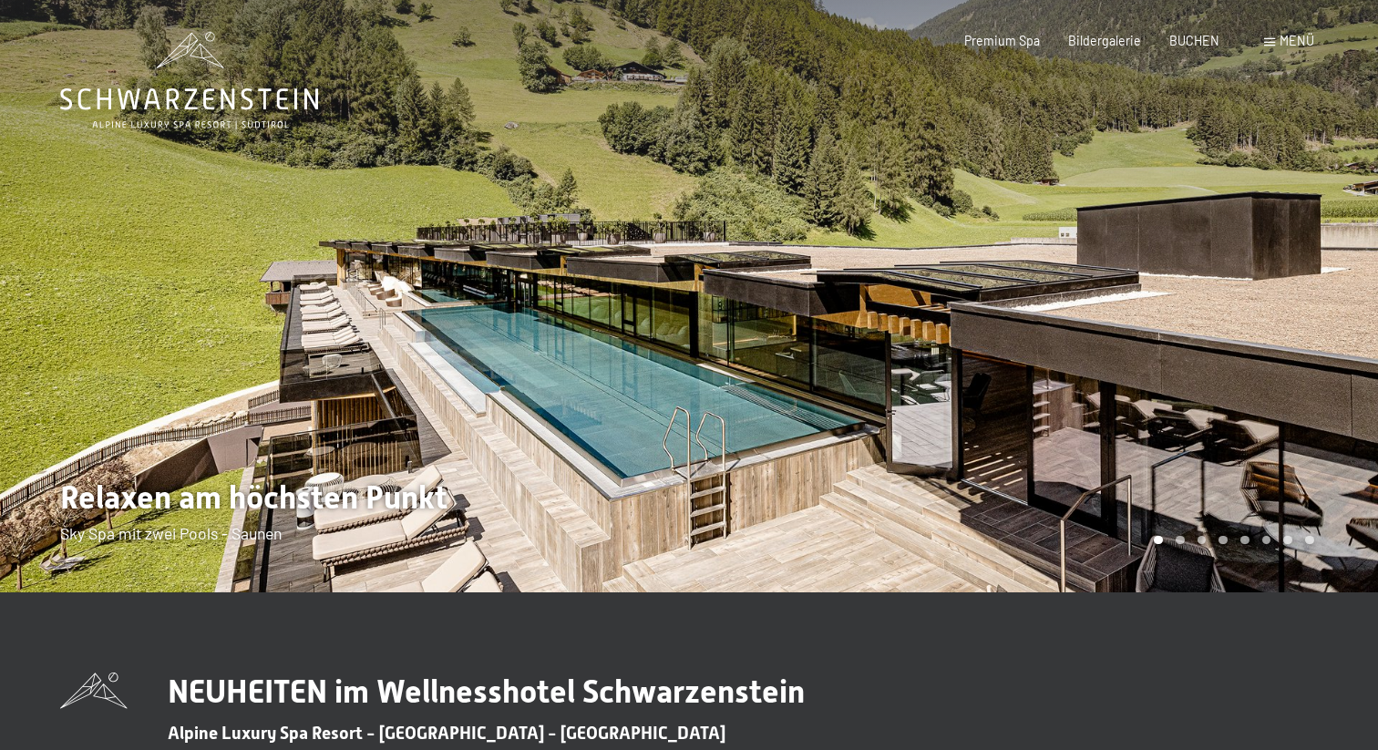
click at [1159, 337] on div at bounding box center [1033, 296] width 689 height 593
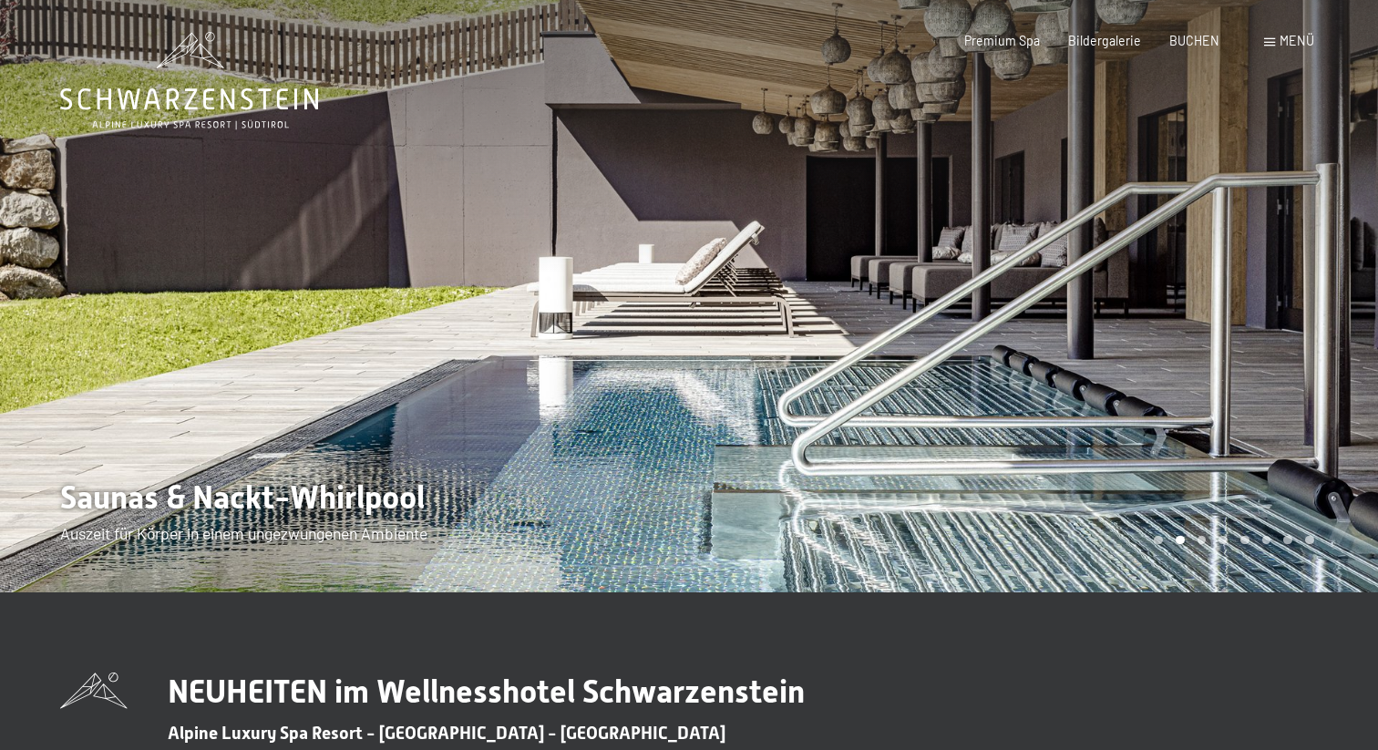
click at [1202, 332] on div at bounding box center [1033, 296] width 689 height 593
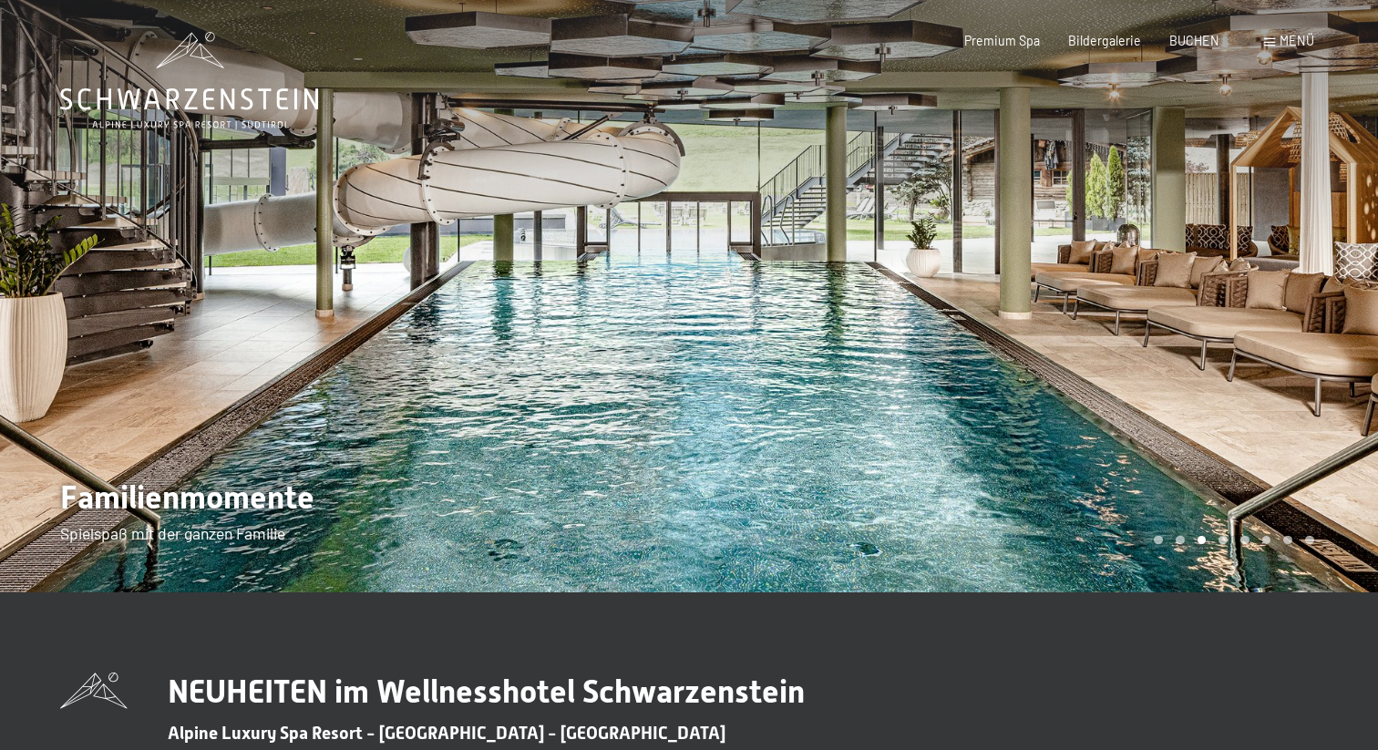
click at [1202, 332] on div at bounding box center [1033, 296] width 689 height 593
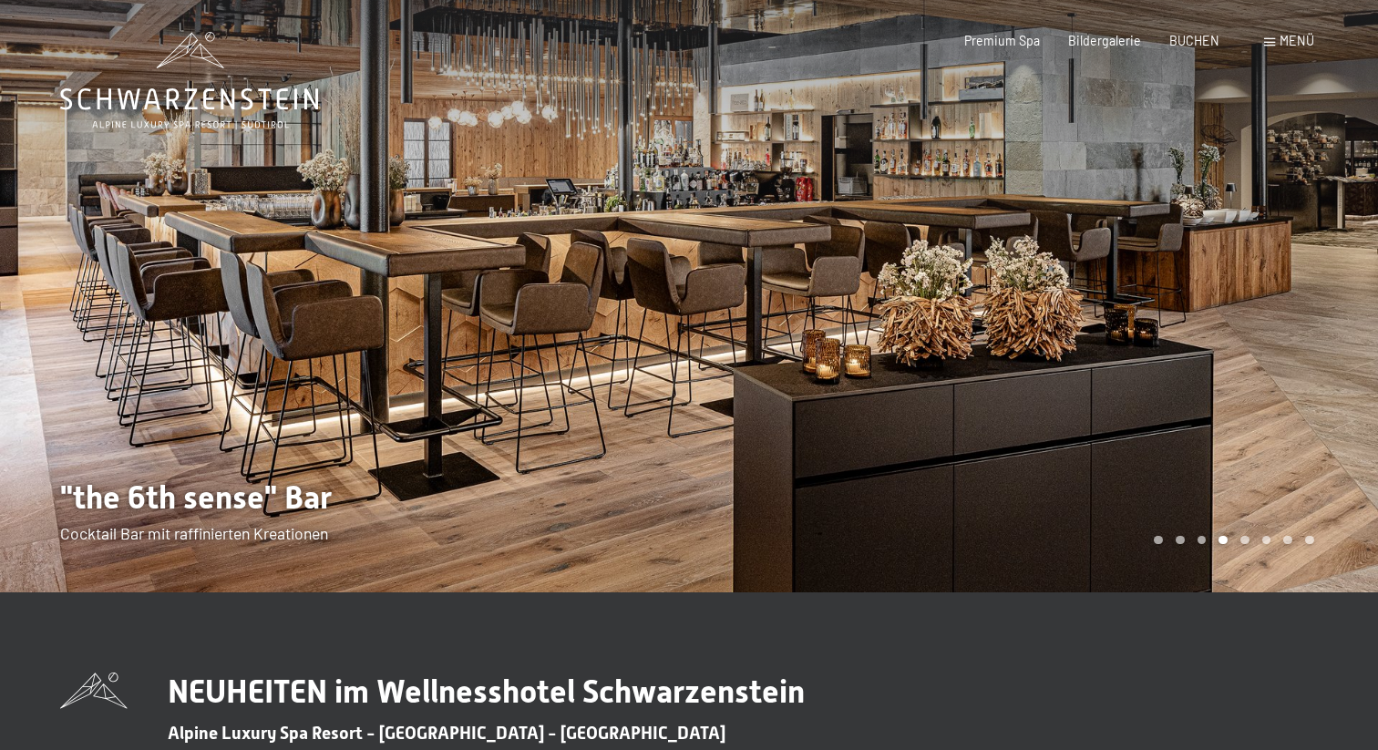
click at [1260, 345] on div at bounding box center [1033, 296] width 689 height 593
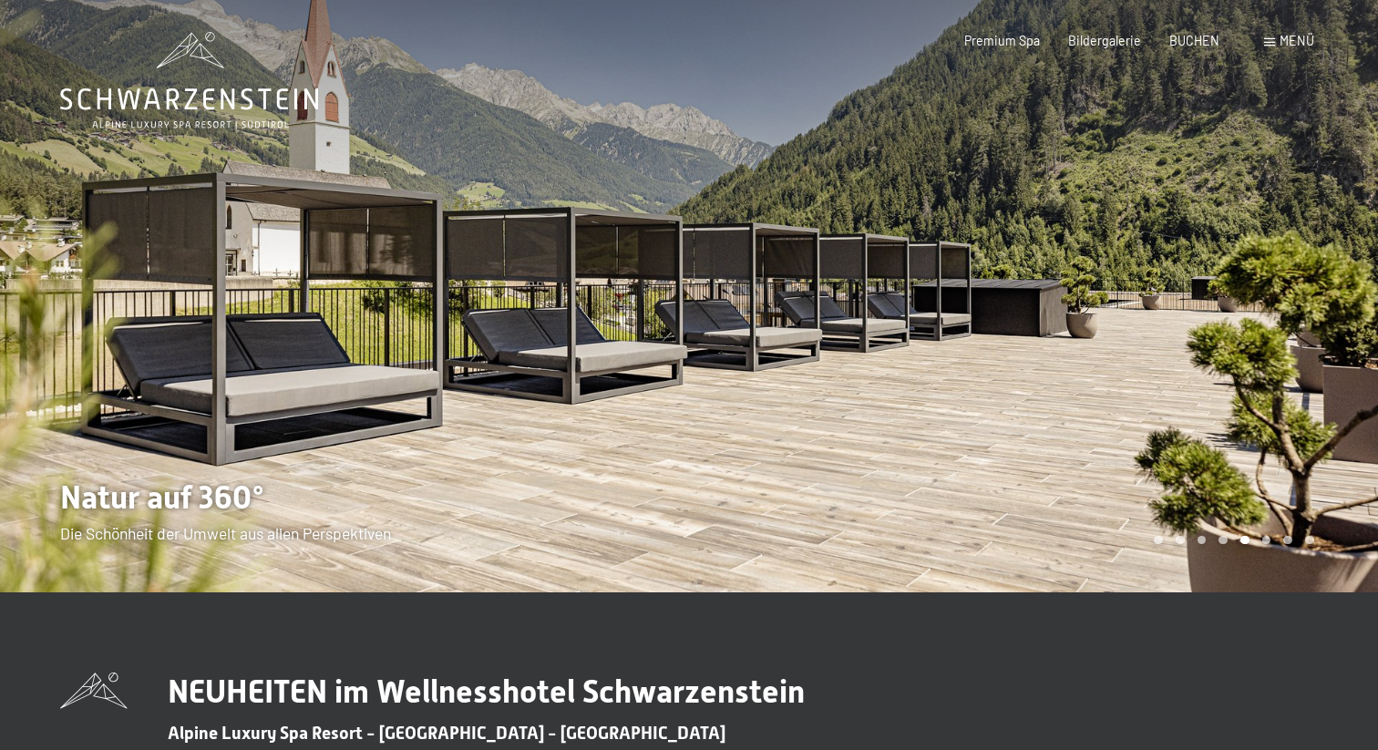
click at [1260, 345] on div at bounding box center [1033, 296] width 689 height 593
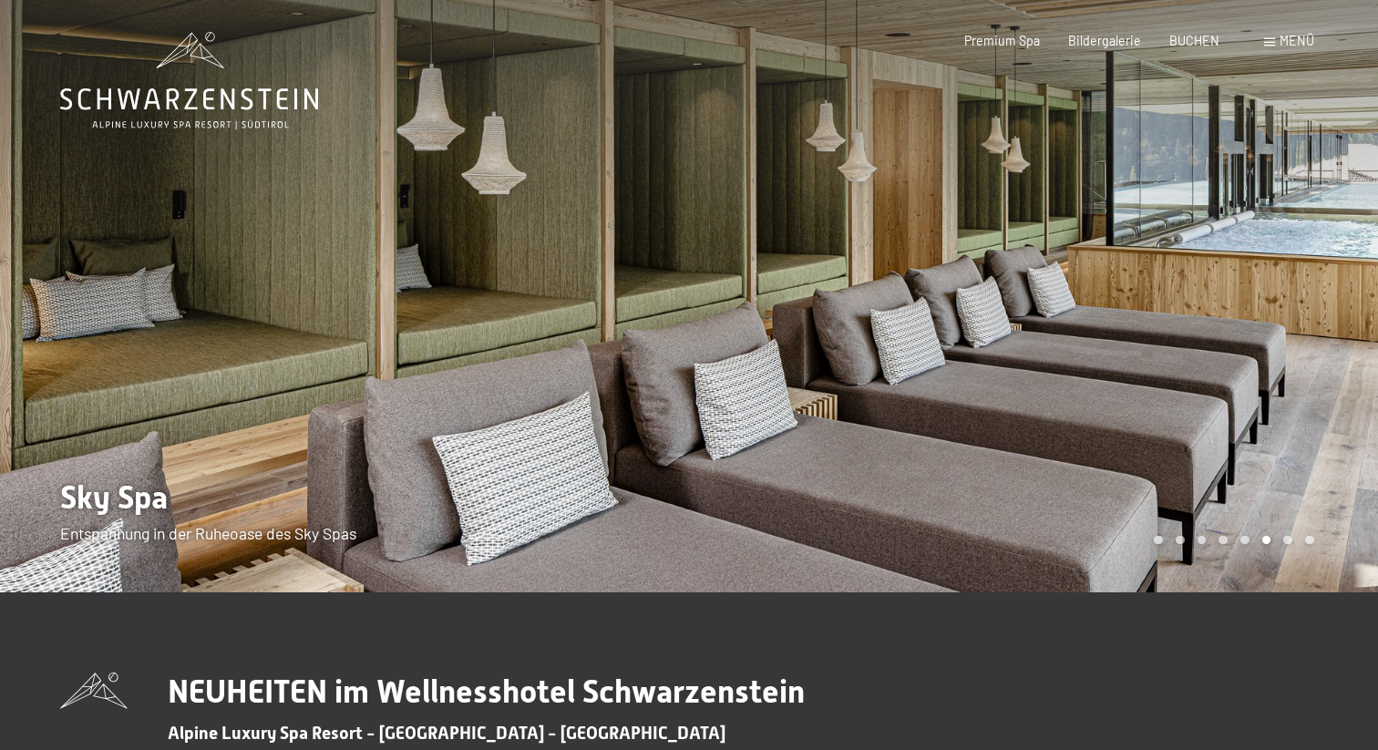
click at [1271, 339] on div at bounding box center [1033, 296] width 689 height 593
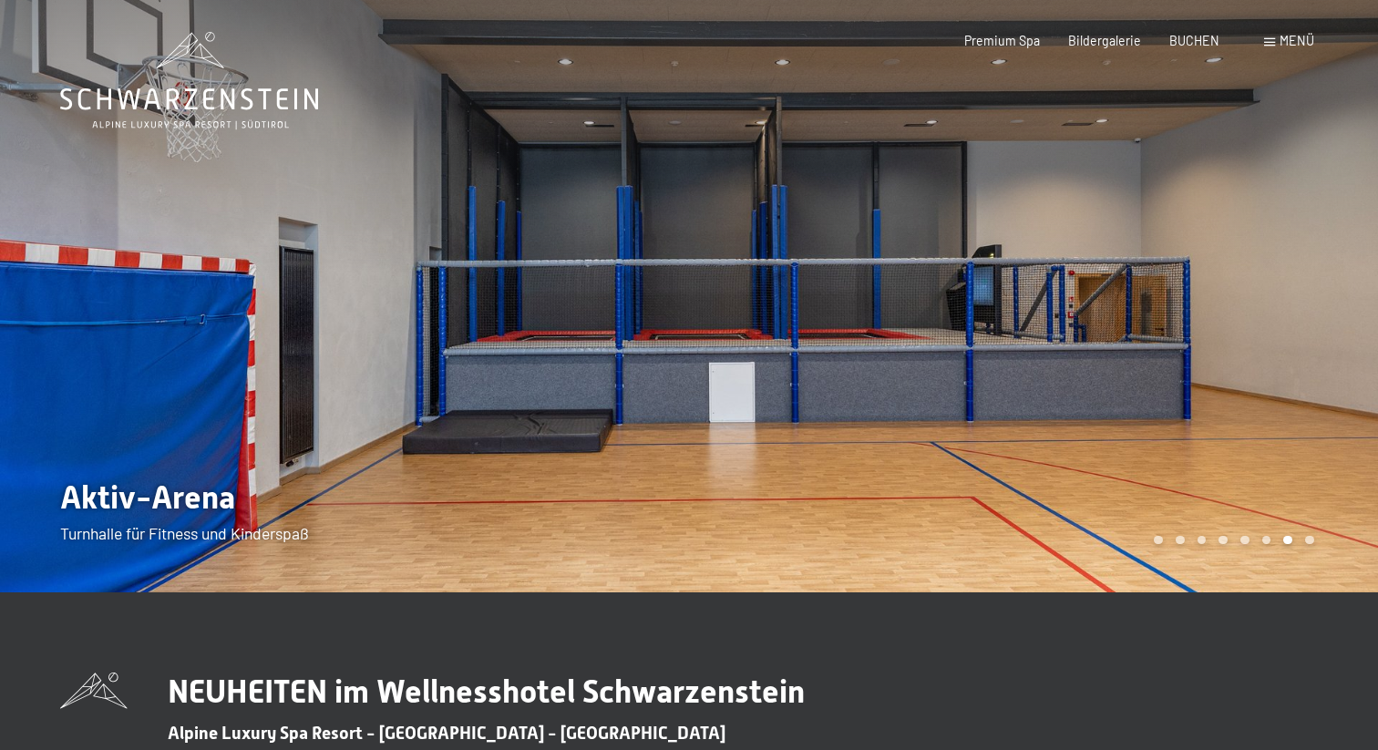
click at [1281, 326] on div at bounding box center [1033, 296] width 689 height 593
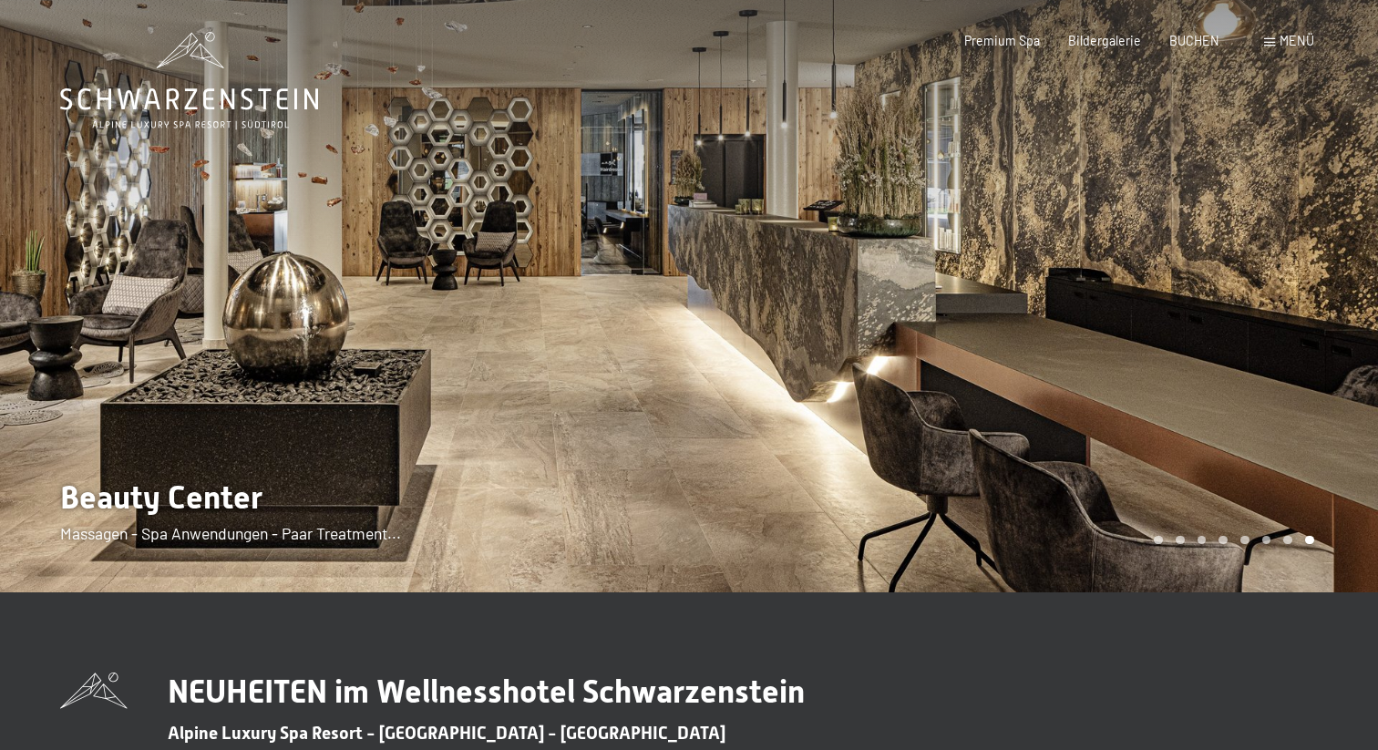
click at [1281, 326] on div at bounding box center [1033, 296] width 689 height 593
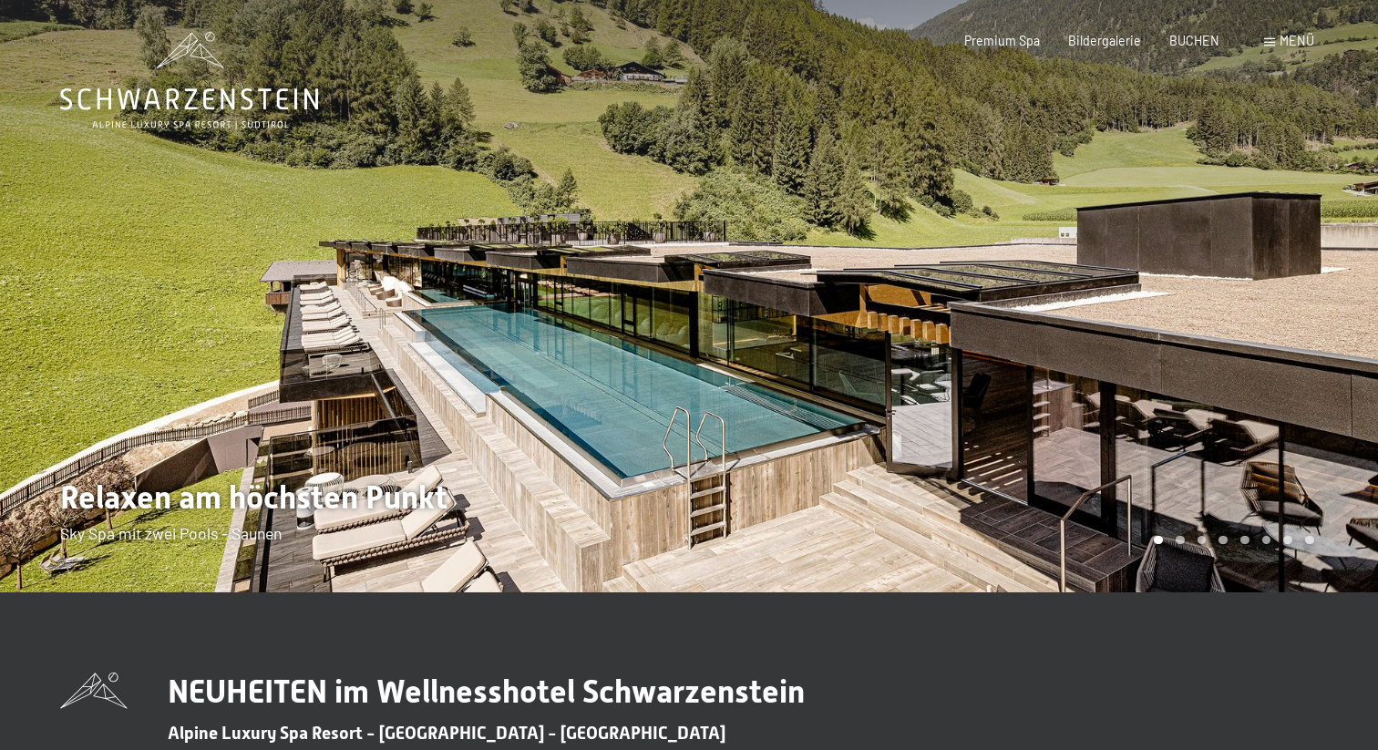
click at [1281, 326] on div at bounding box center [1033, 296] width 689 height 593
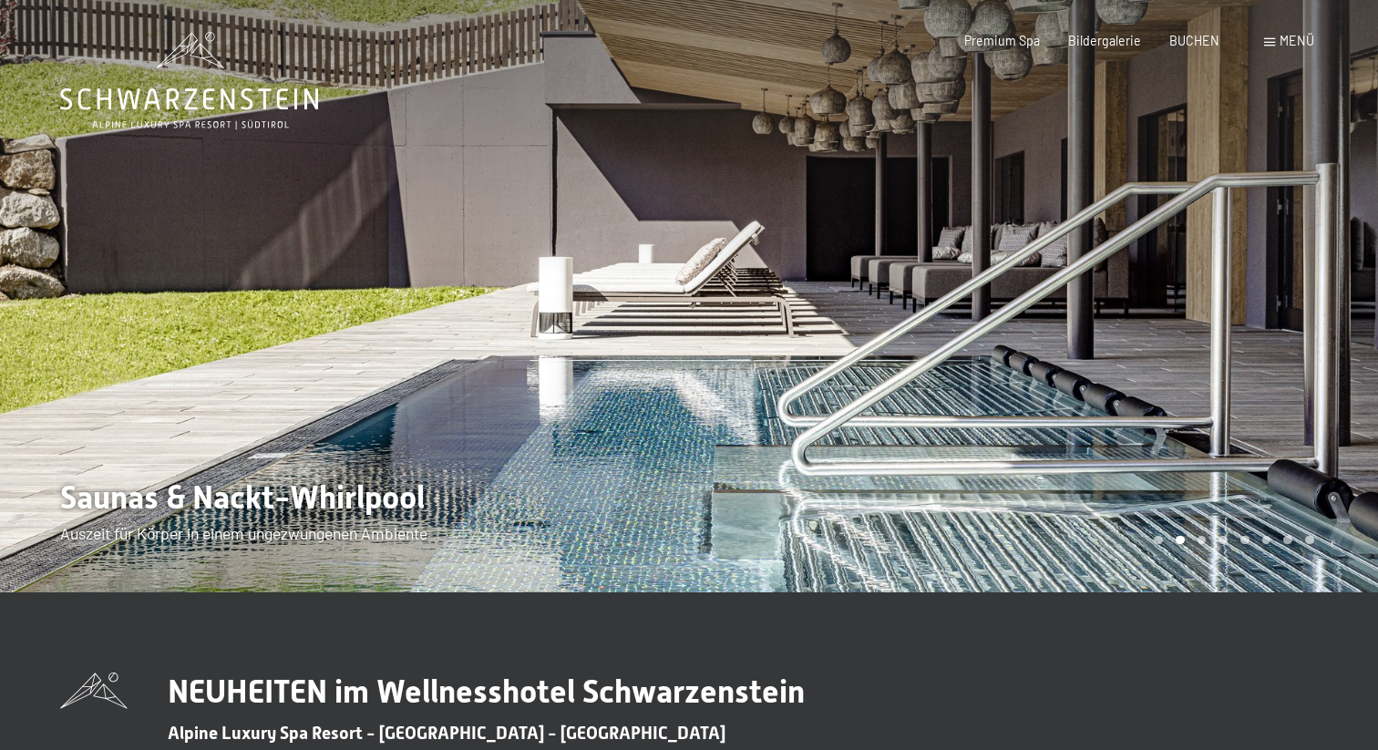
click at [1281, 326] on div at bounding box center [1033, 296] width 689 height 593
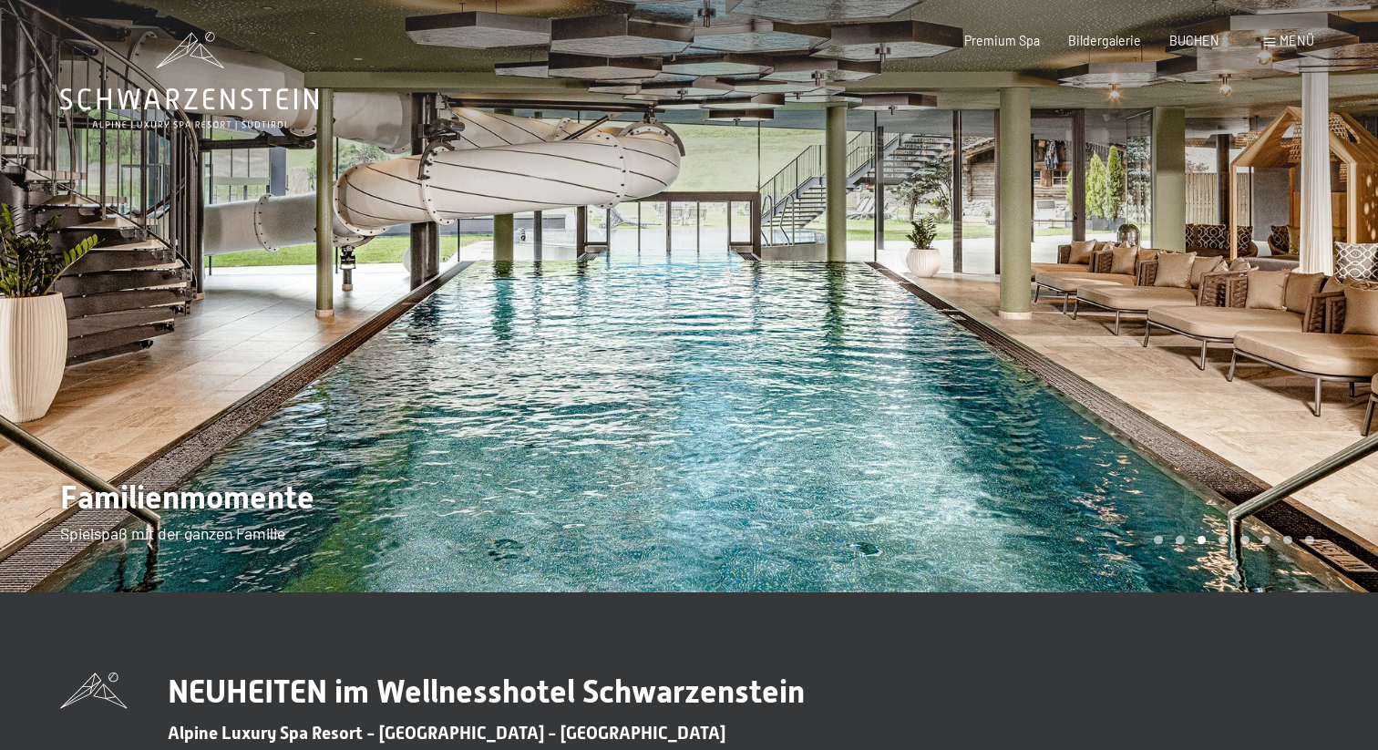
click at [1287, 258] on div at bounding box center [1033, 296] width 689 height 593
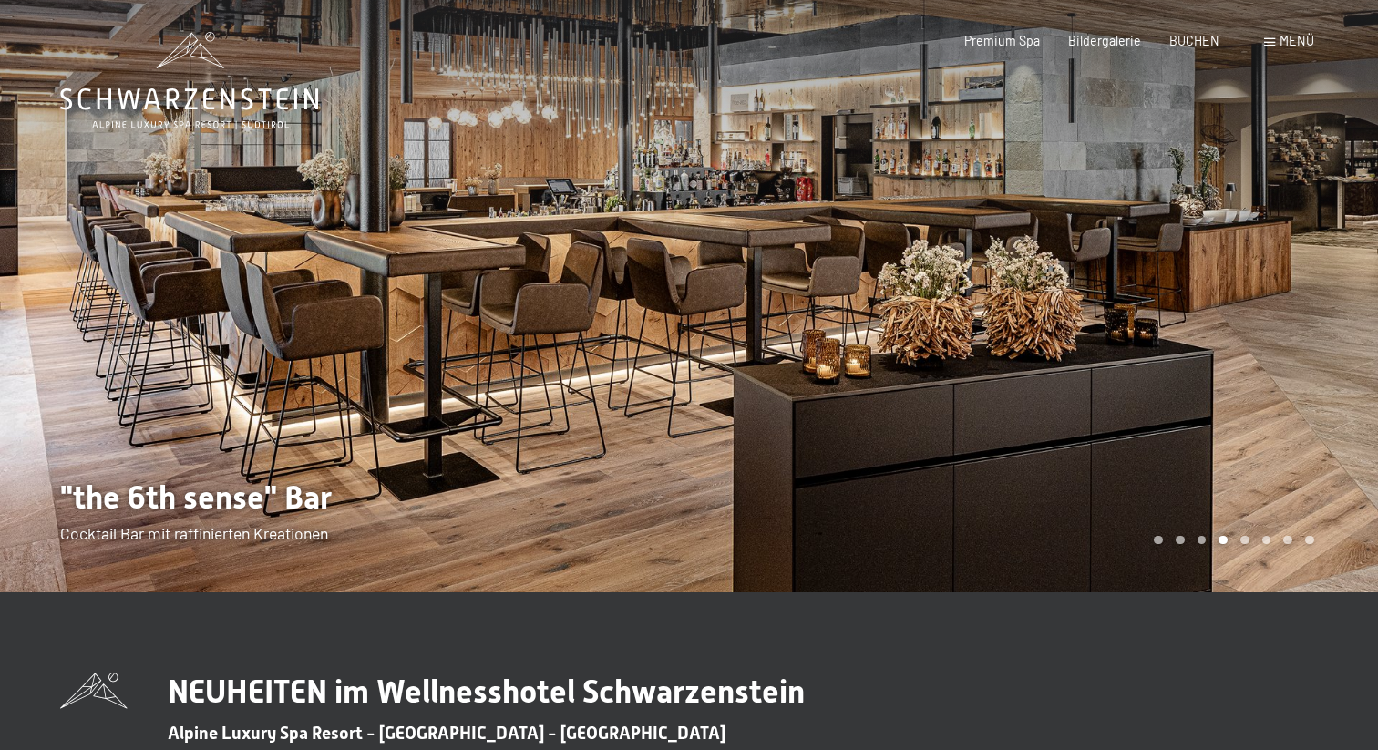
click at [1287, 258] on div at bounding box center [1033, 296] width 689 height 593
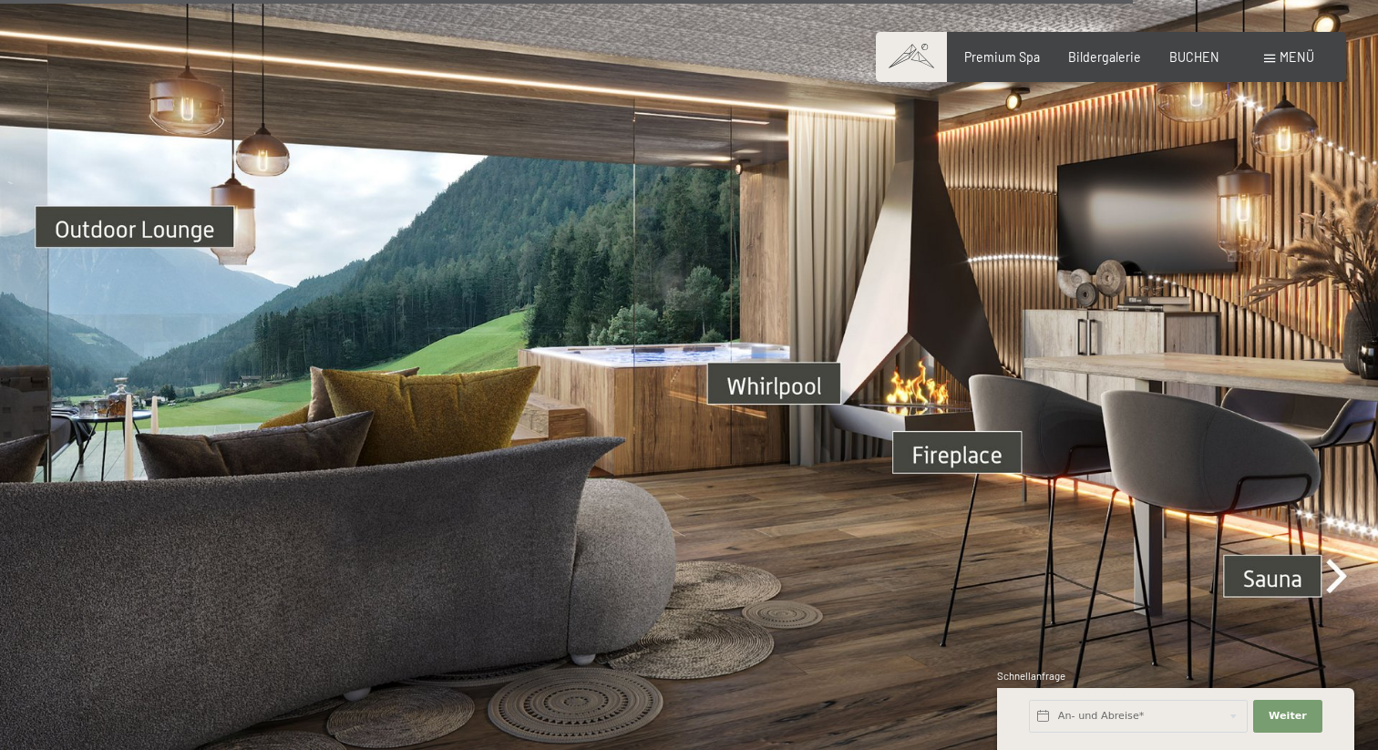
scroll to position [5241, 0]
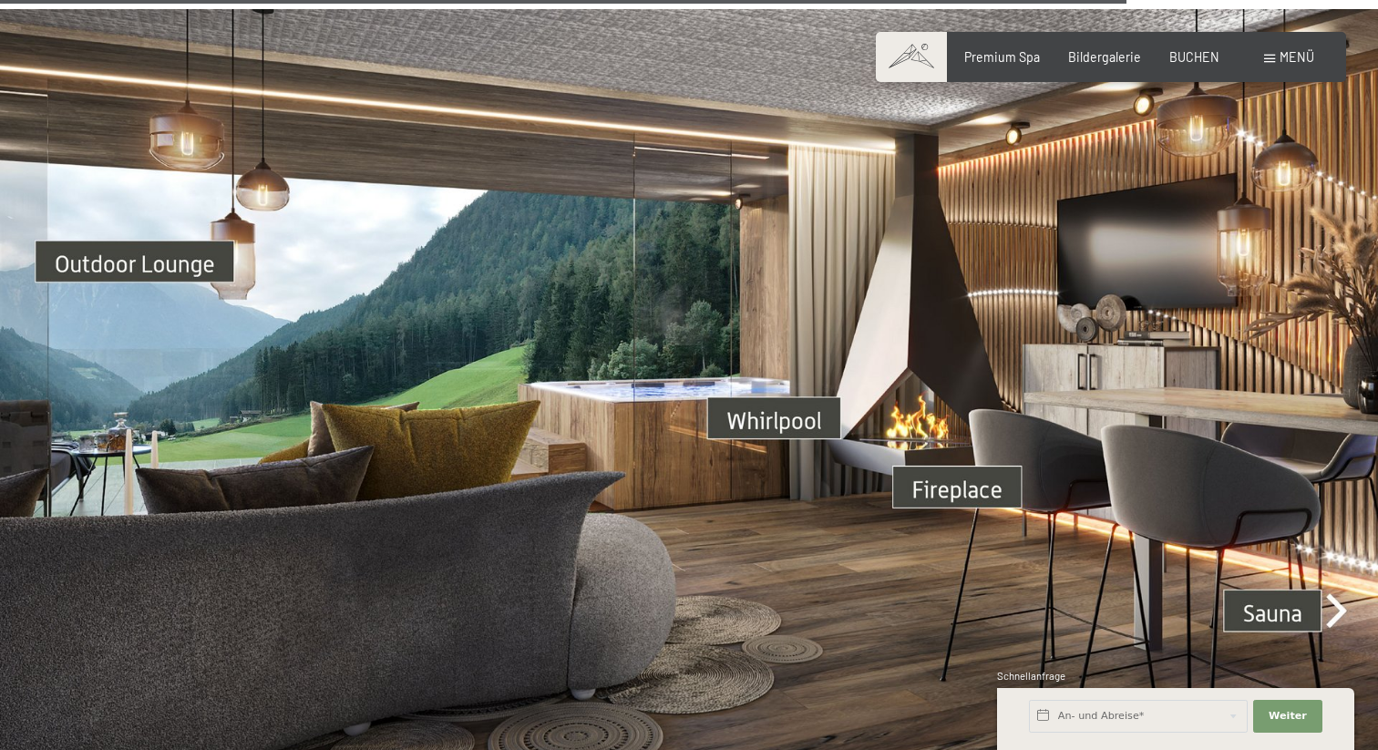
click at [1314, 67] on div "Buchen Anfragen Premium Spa Bildergalerie BUCHEN Menü DE IT EN Gutschein Bilder…" at bounding box center [1111, 57] width 406 height 18
click at [1308, 65] on div "Menü" at bounding box center [1290, 57] width 50 height 18
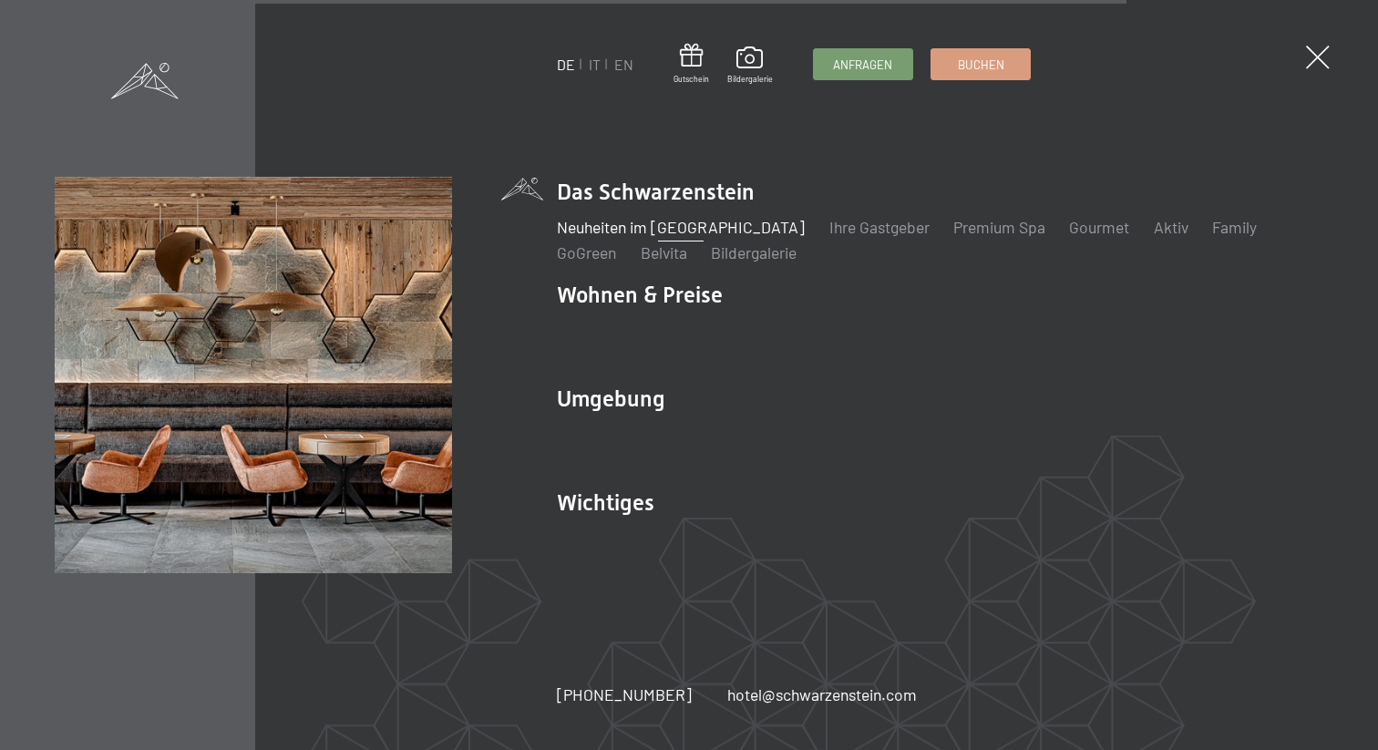
click at [160, 69] on span at bounding box center [144, 81] width 67 height 36
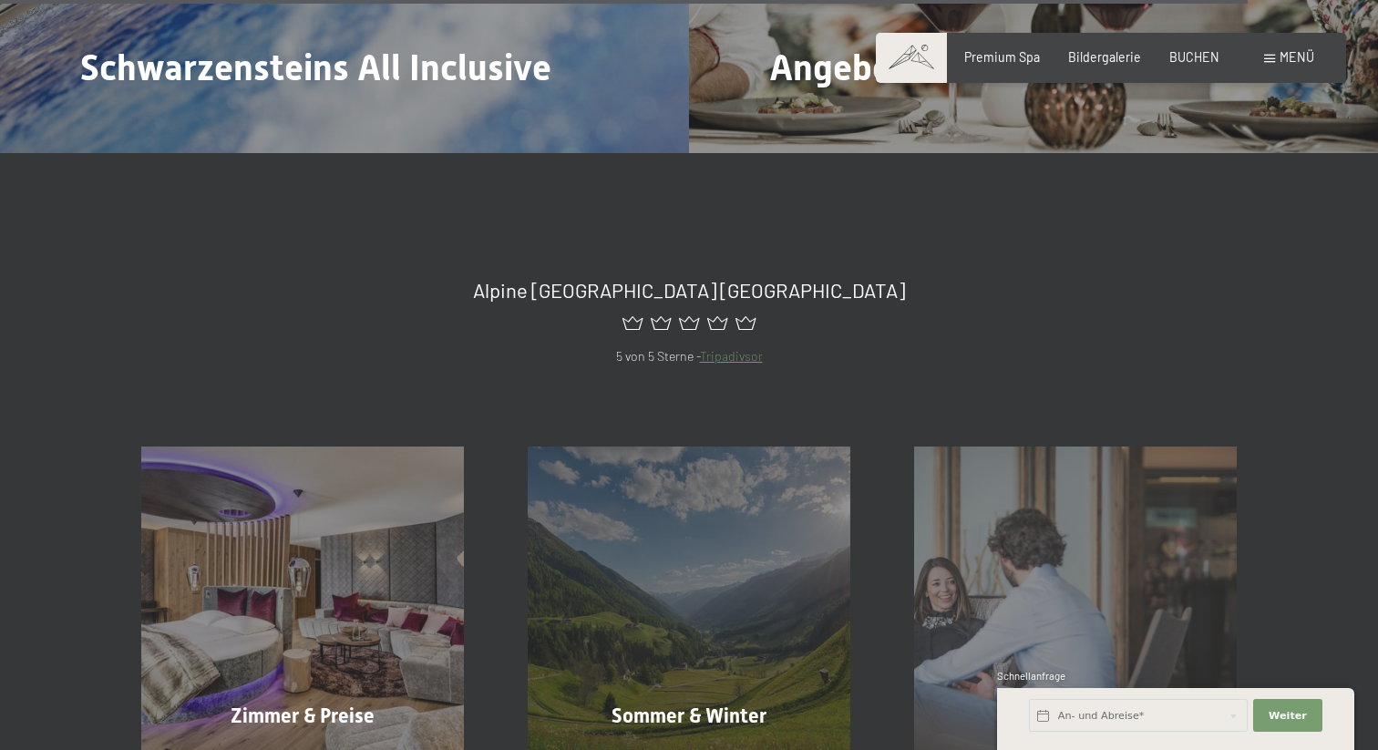
scroll to position [7044, 0]
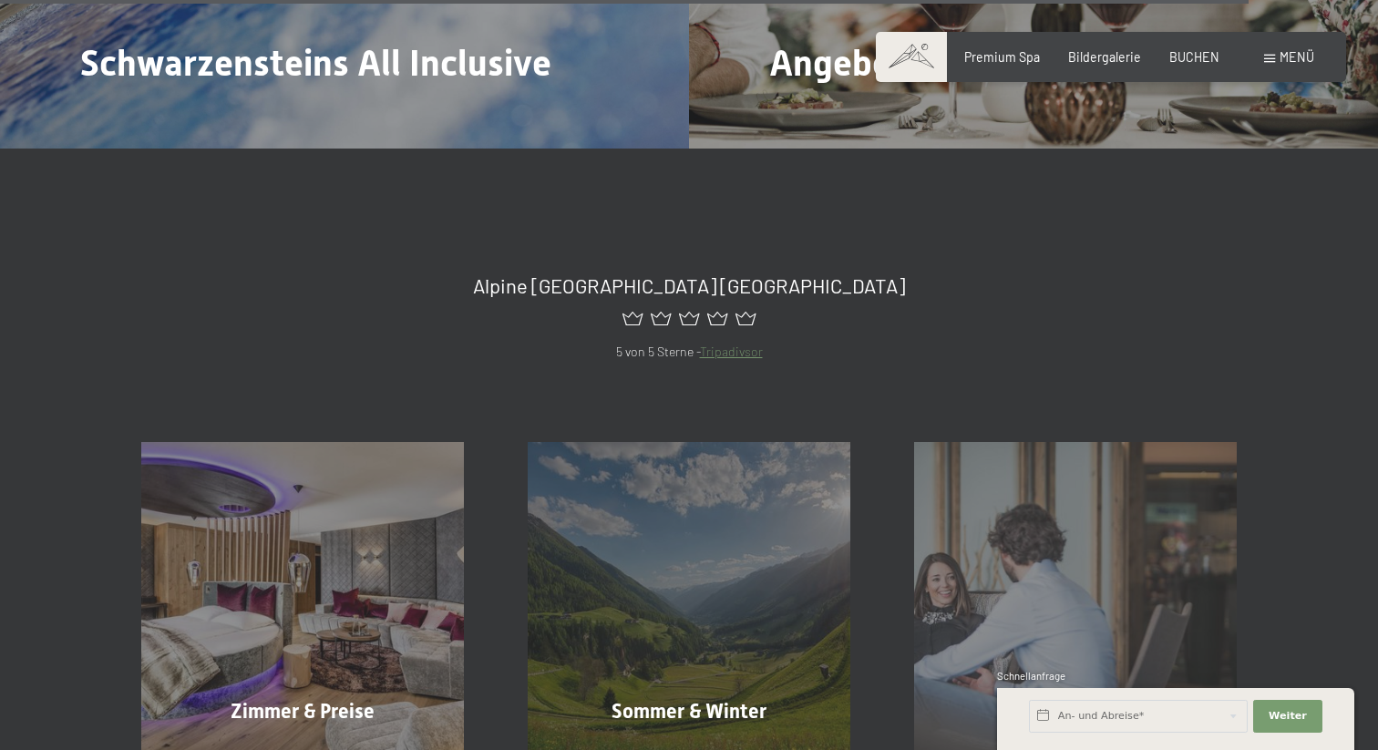
drag, startPoint x: 619, startPoint y: 277, endPoint x: 810, endPoint y: 277, distance: 191.5
click at [810, 297] on div at bounding box center [688, 319] width 1095 height 44
click at [800, 297] on div at bounding box center [688, 319] width 1095 height 44
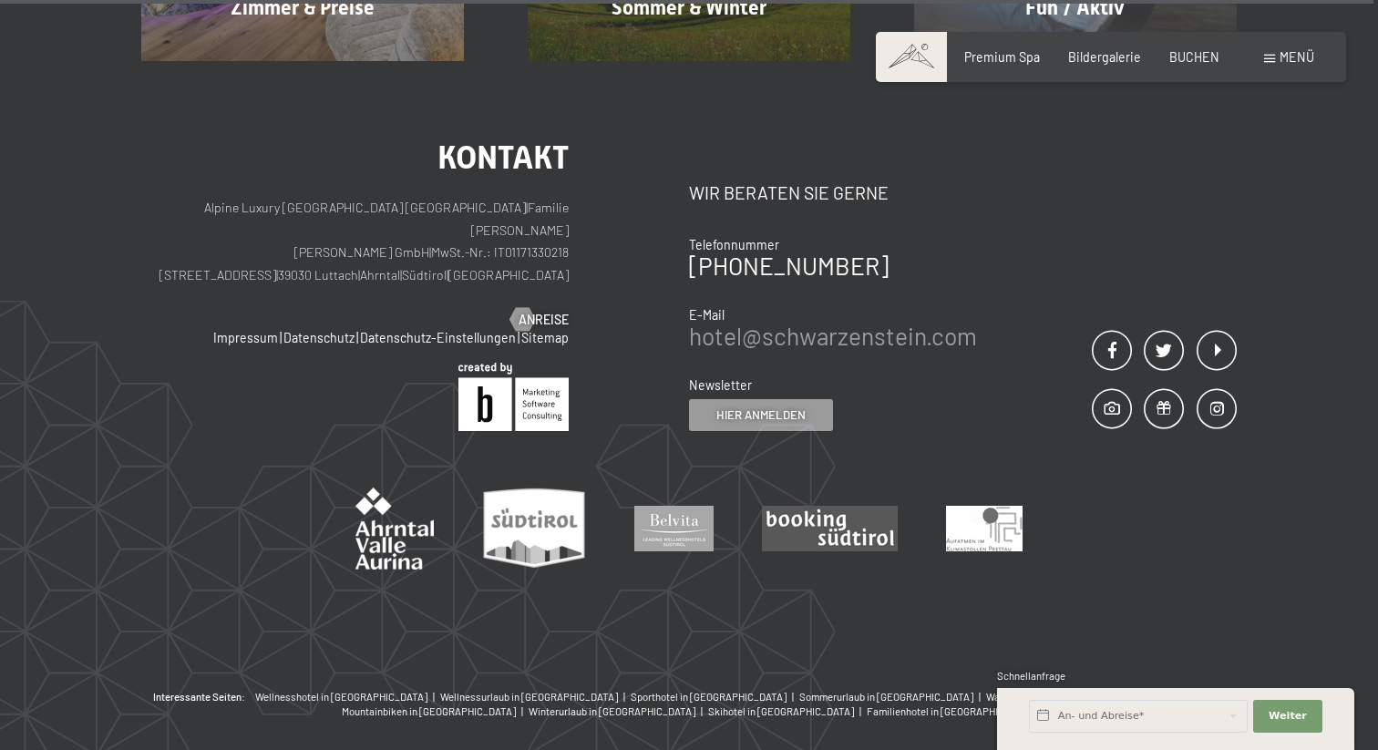
scroll to position [7775, 0]
